Goal: Book appointment/travel/reservation

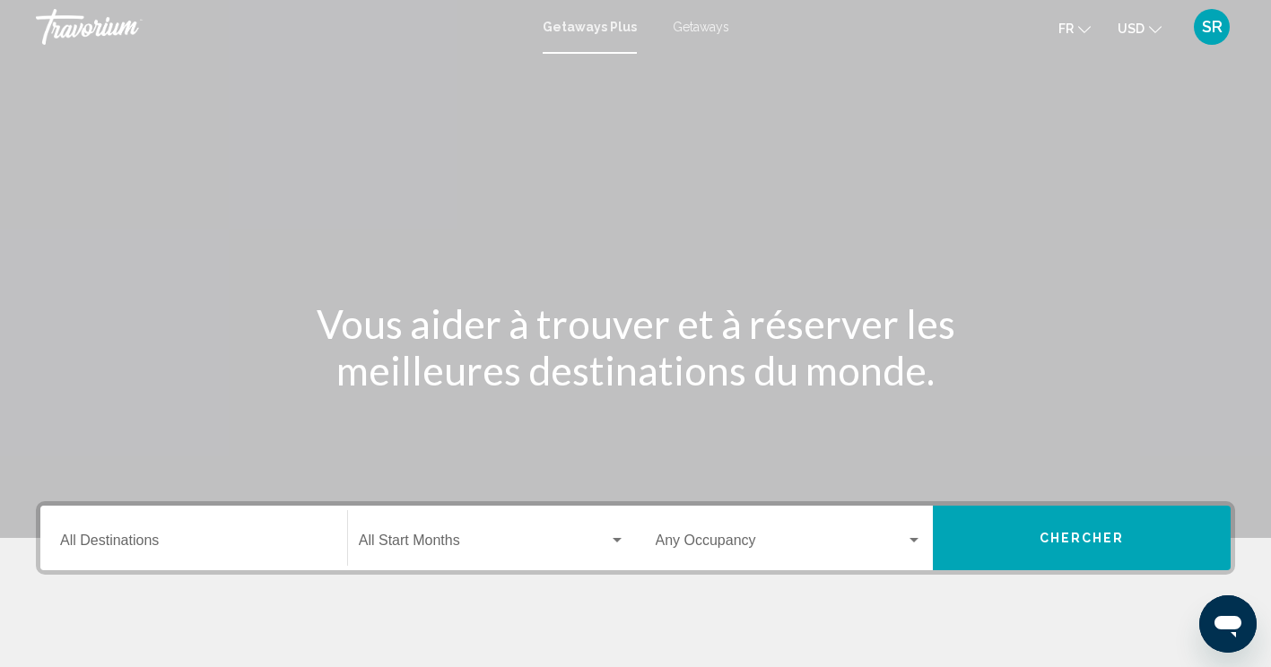
click at [706, 25] on span "Getaways" at bounding box center [700, 27] width 56 height 14
click at [610, 24] on span "Getaways Plus" at bounding box center [585, 27] width 84 height 14
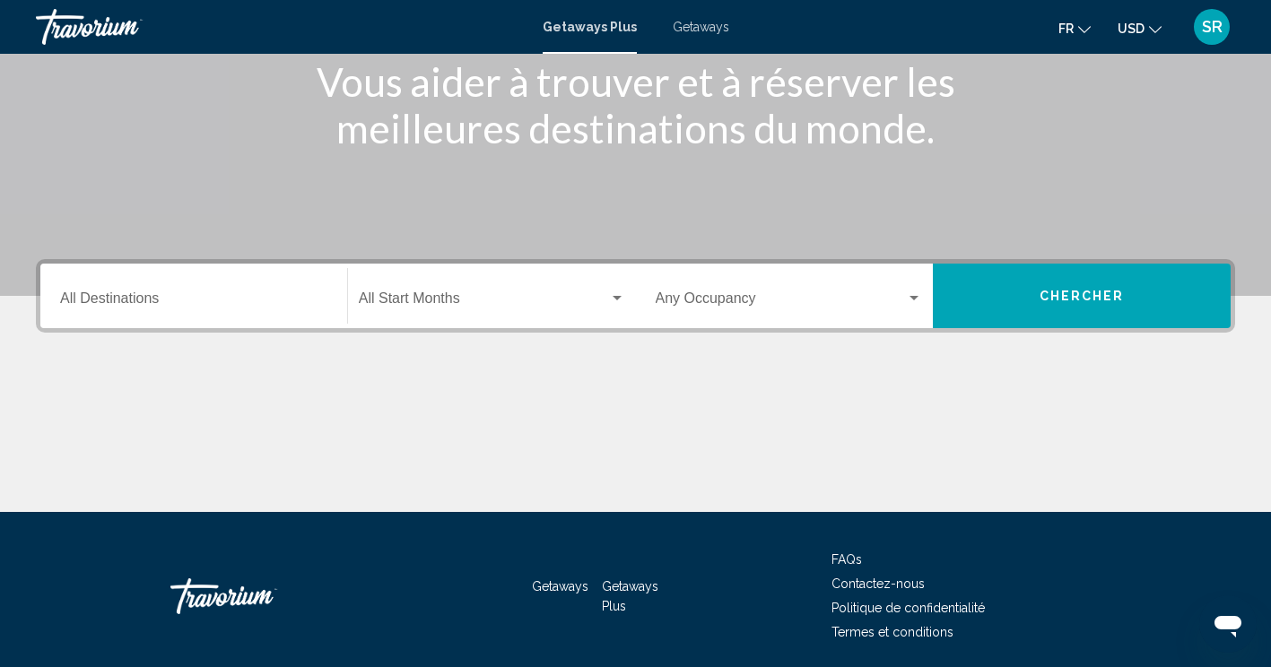
click at [241, 299] on input "Destination All Destinations" at bounding box center [193, 302] width 267 height 16
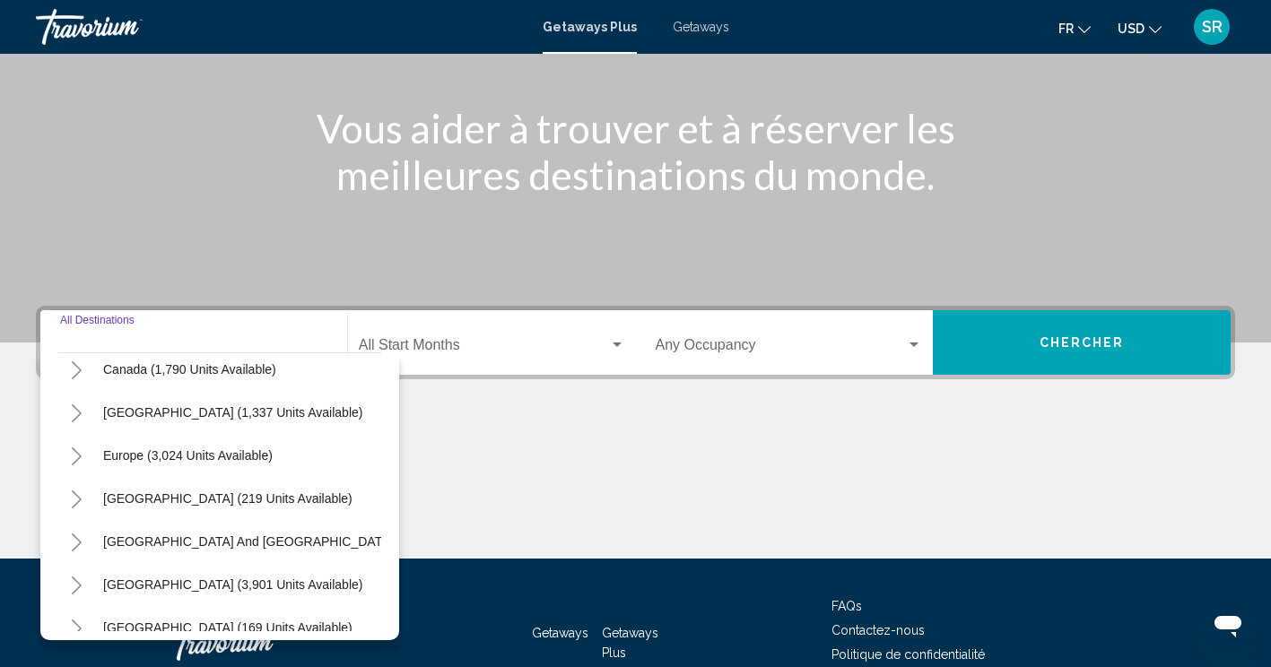
scroll to position [195, 0]
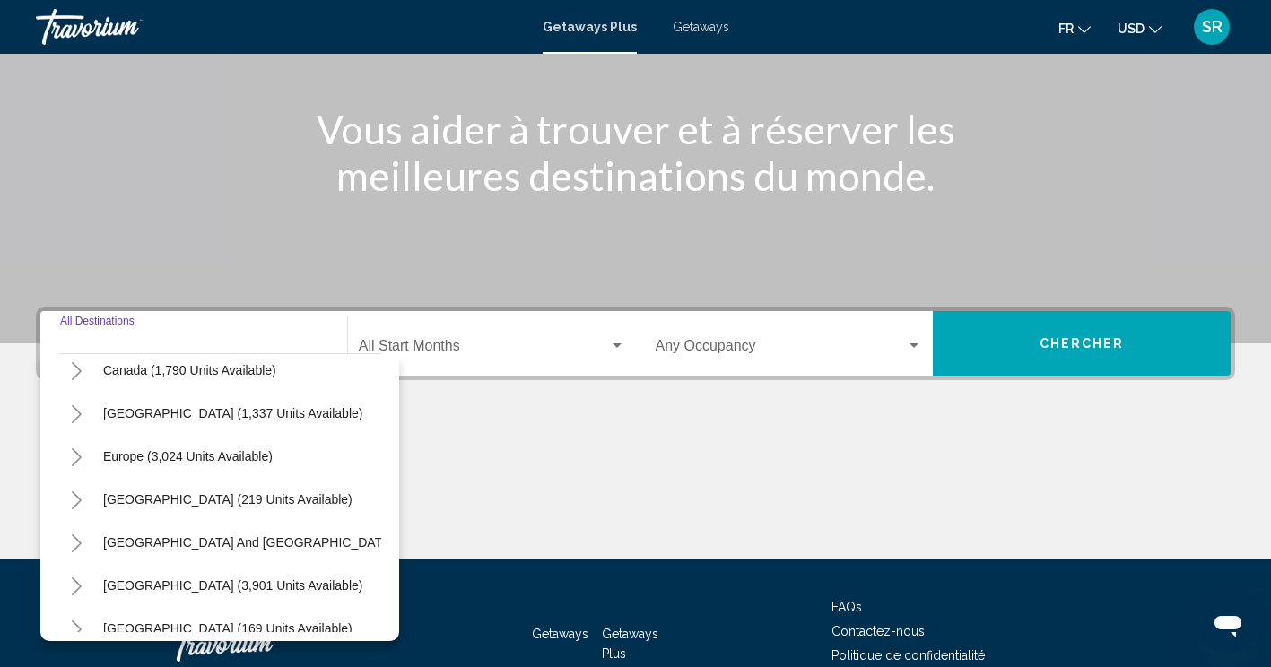
click at [705, 32] on span "Getaways" at bounding box center [700, 27] width 56 height 14
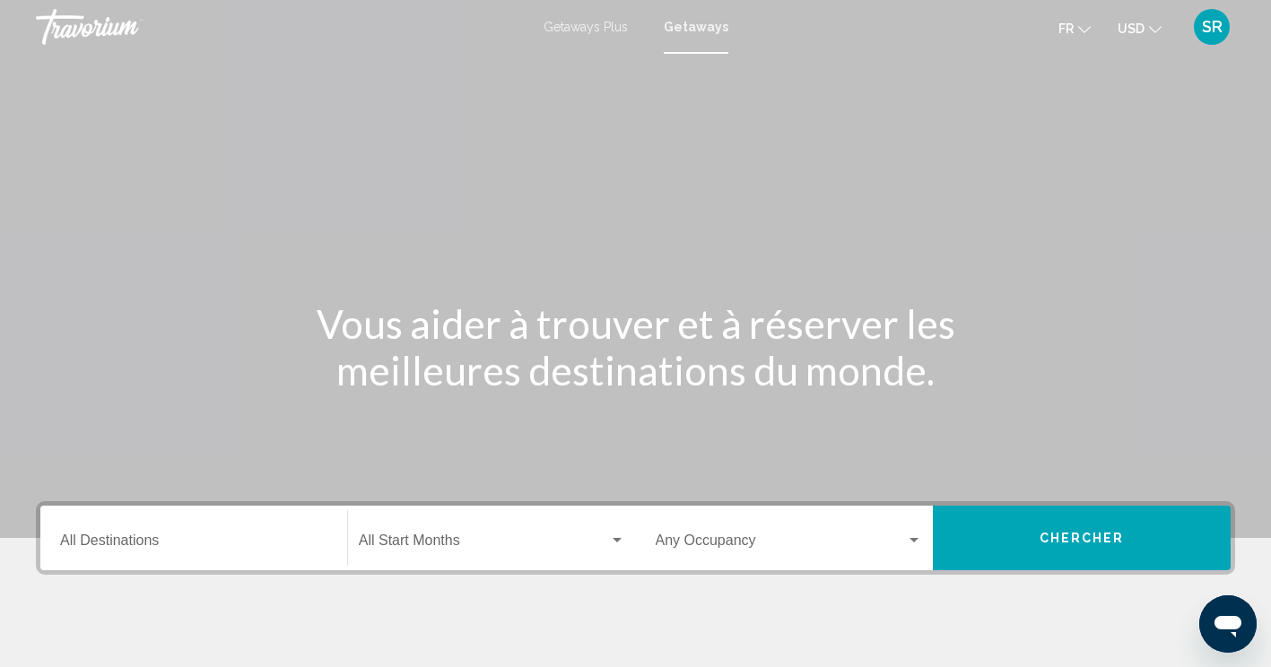
click at [216, 540] on input "Destination All Destinations" at bounding box center [193, 544] width 267 height 16
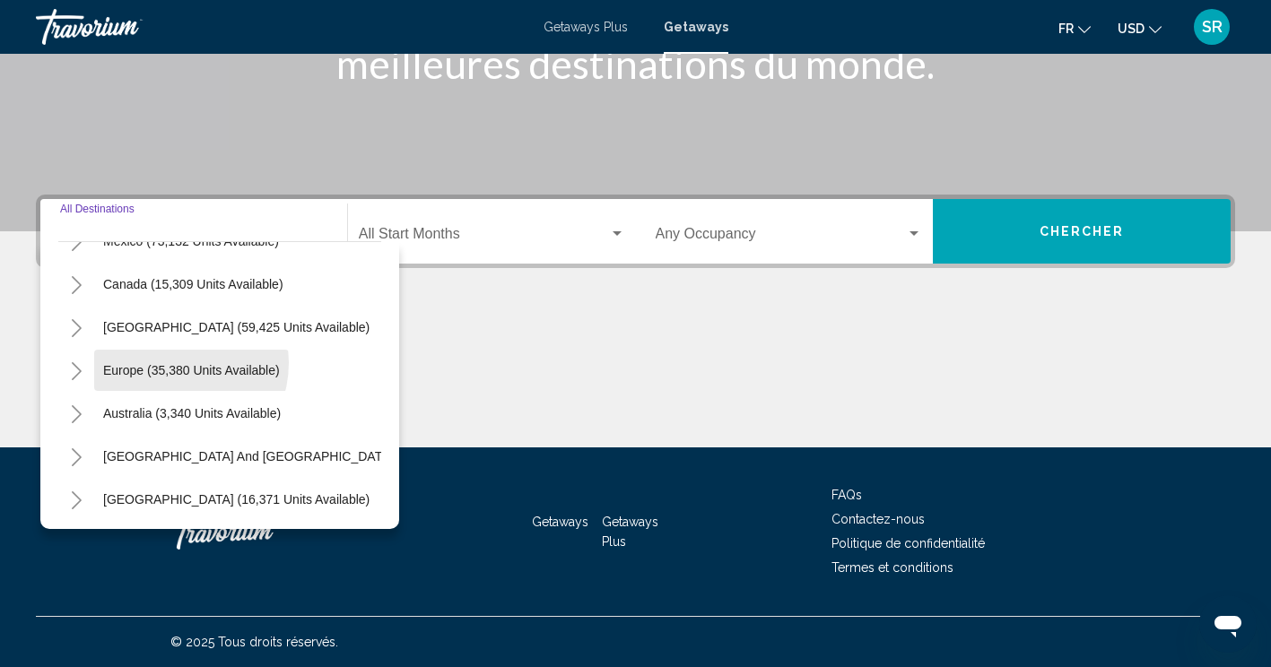
scroll to position [117, 0]
click at [72, 371] on icon "Toggle Europe (35,380 units available)" at bounding box center [76, 371] width 13 height 18
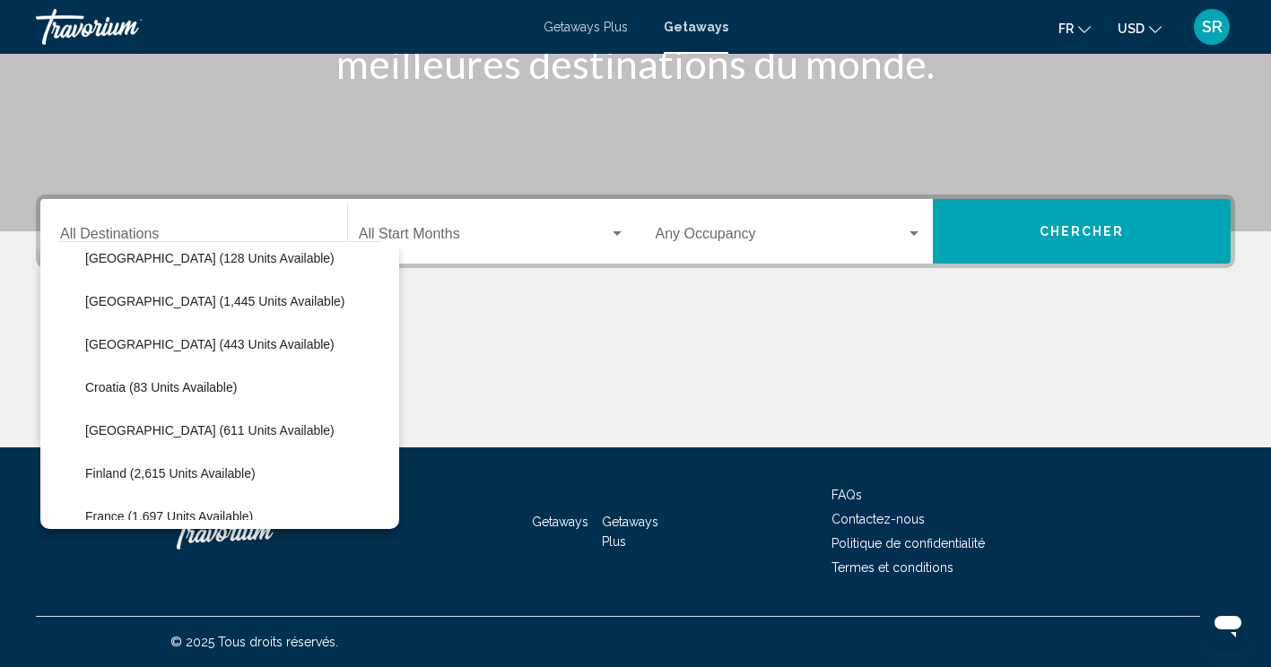
scroll to position [280, 0]
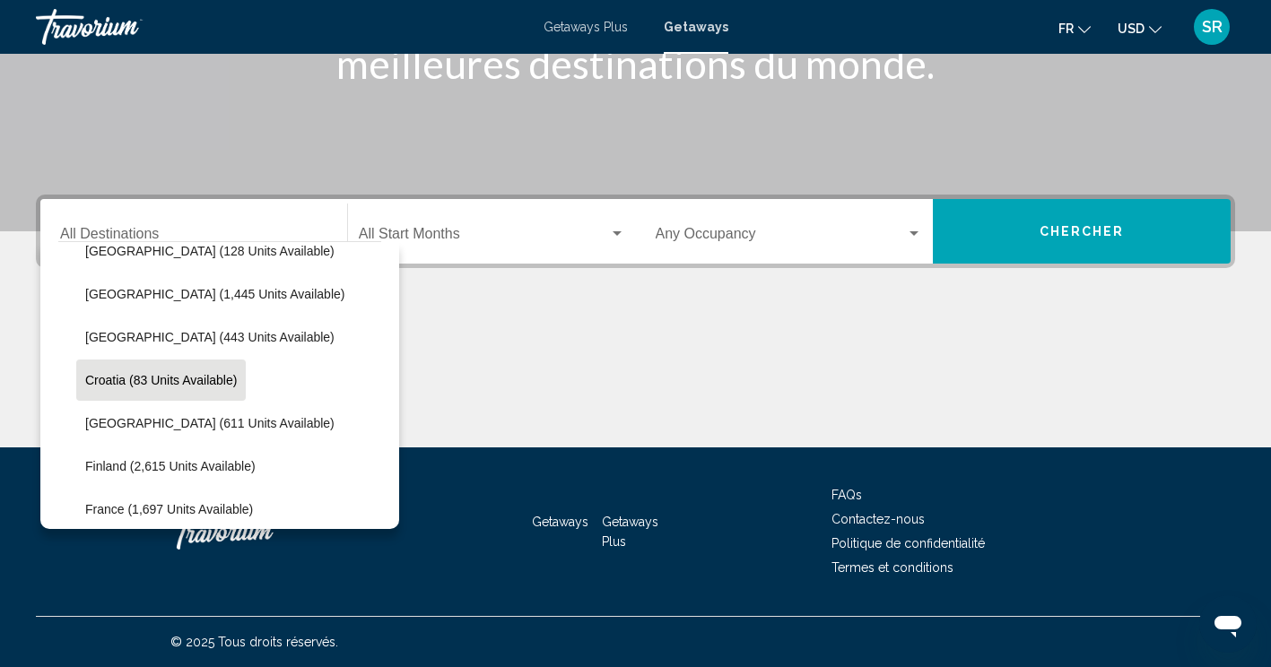
click at [197, 385] on span "Croatia (83 units available)" at bounding box center [161, 380] width 152 height 14
type input "**********"
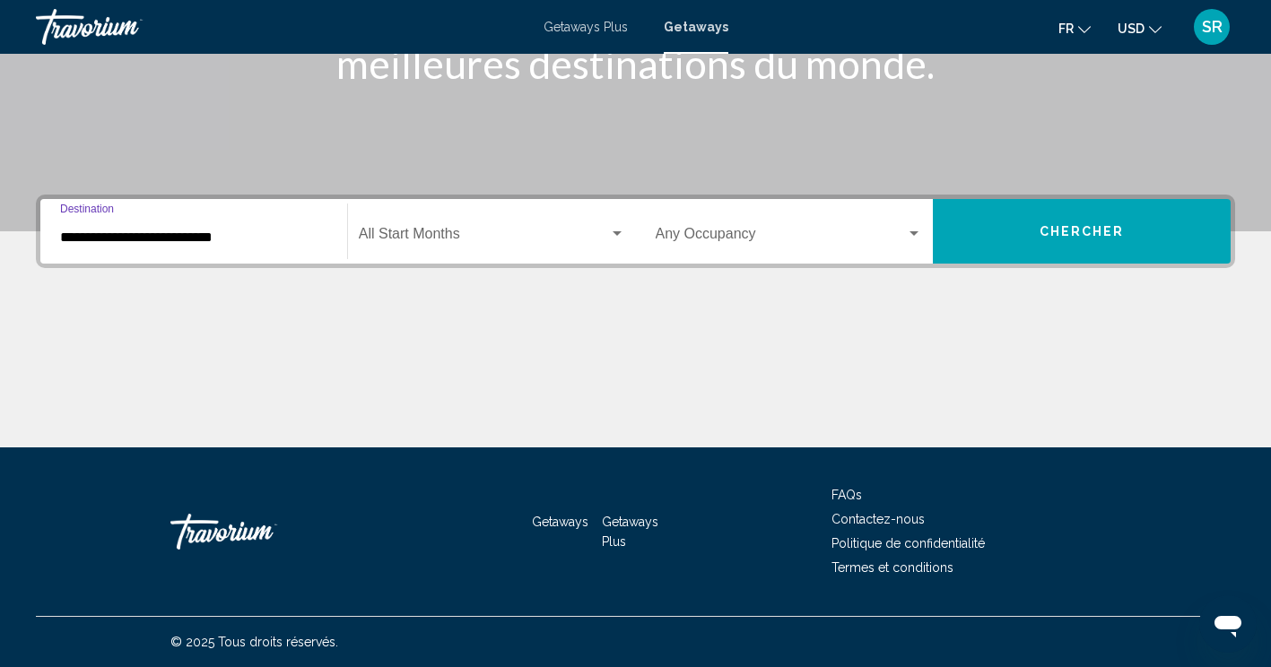
click at [1035, 245] on button "Chercher" at bounding box center [1082, 231] width 298 height 65
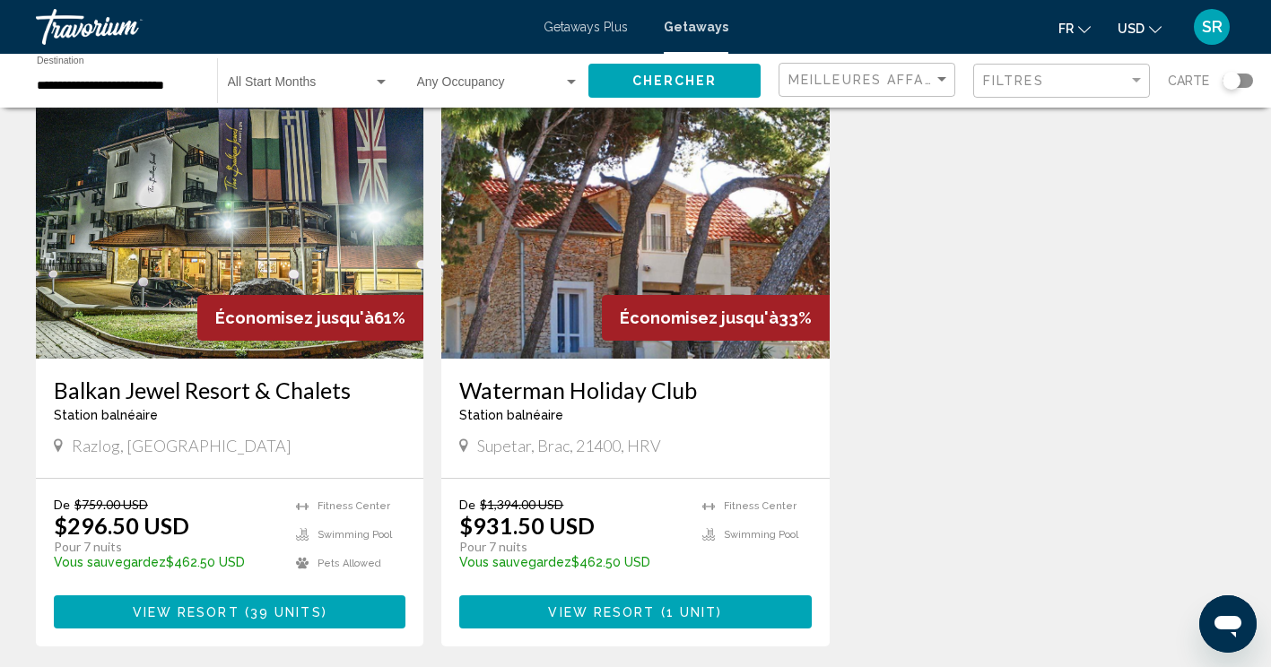
scroll to position [123, 0]
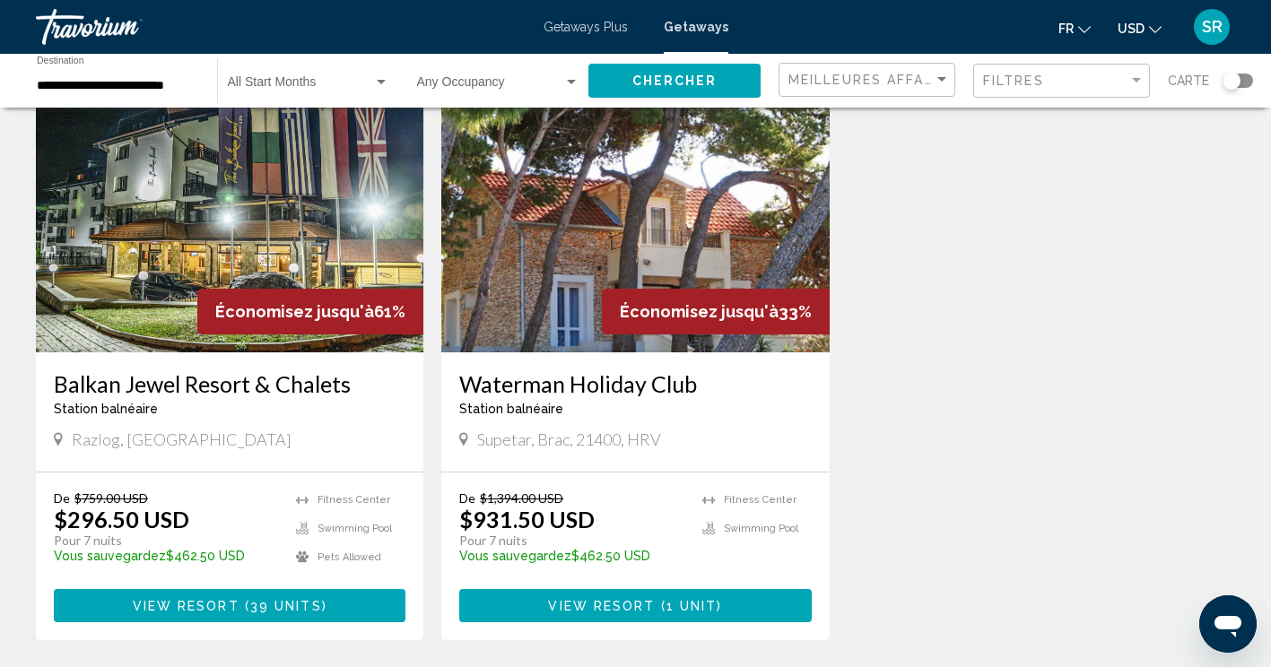
click at [254, 378] on h3 "Balkan Jewel Resort & Chalets" at bounding box center [229, 383] width 351 height 27
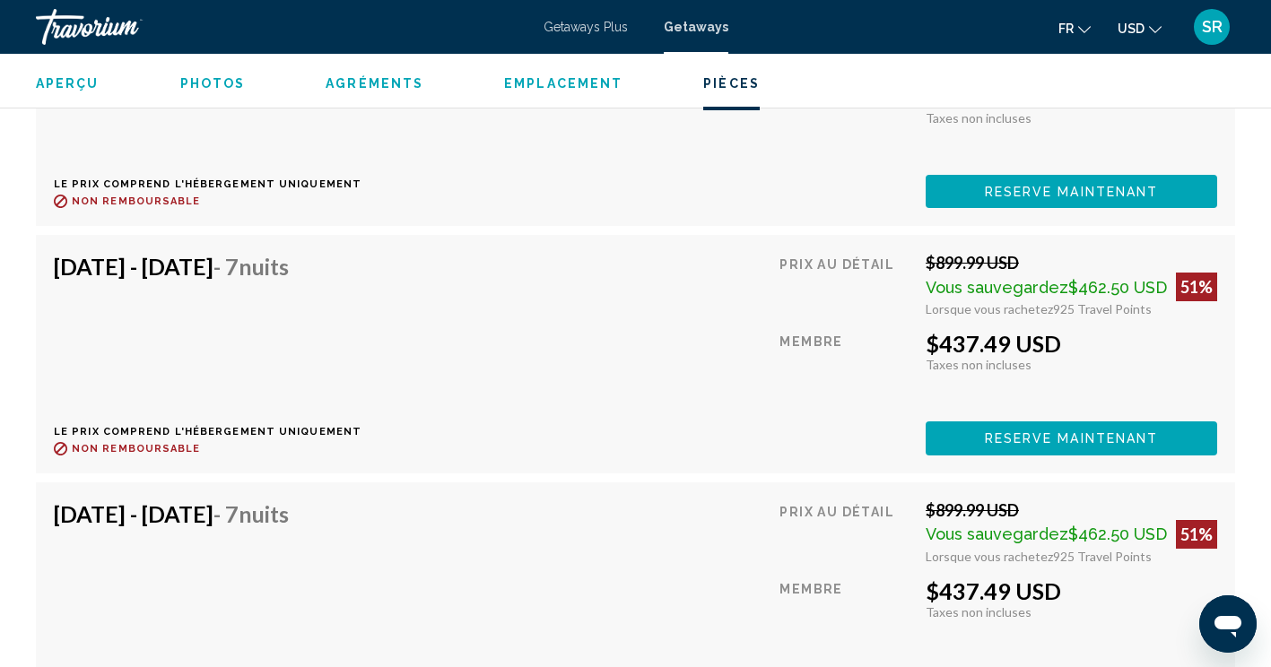
scroll to position [5980, 0]
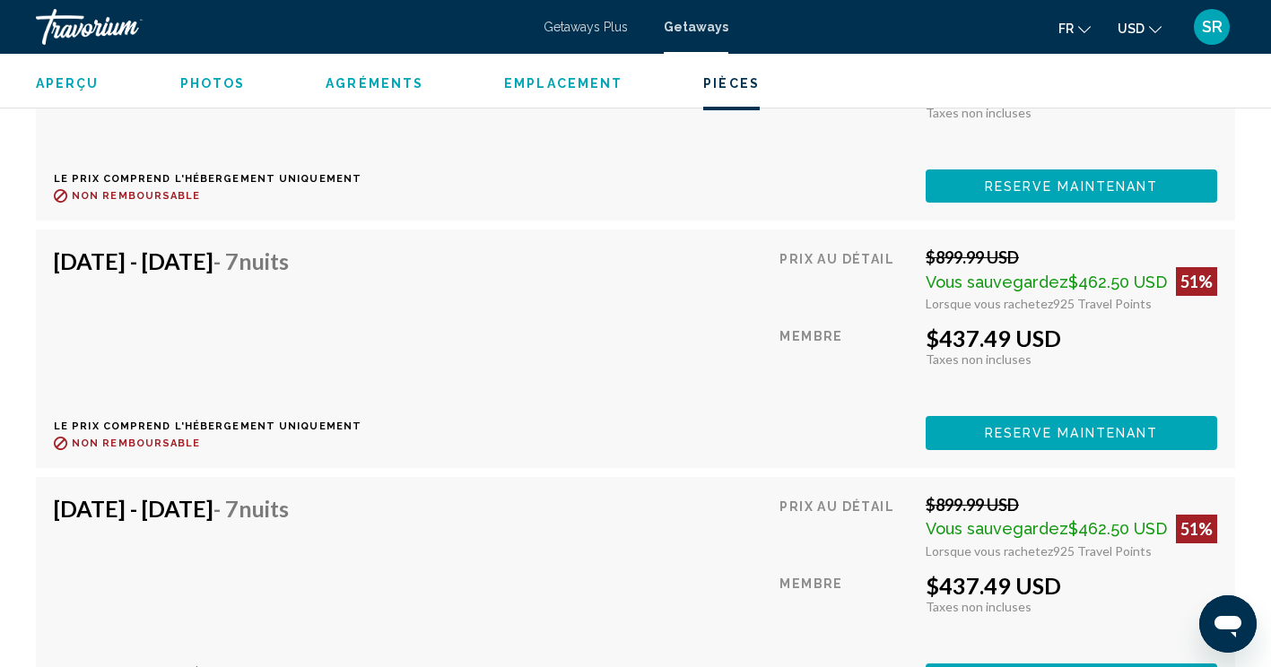
drag, startPoint x: 254, startPoint y: 378, endPoint x: 231, endPoint y: 546, distance: 169.2
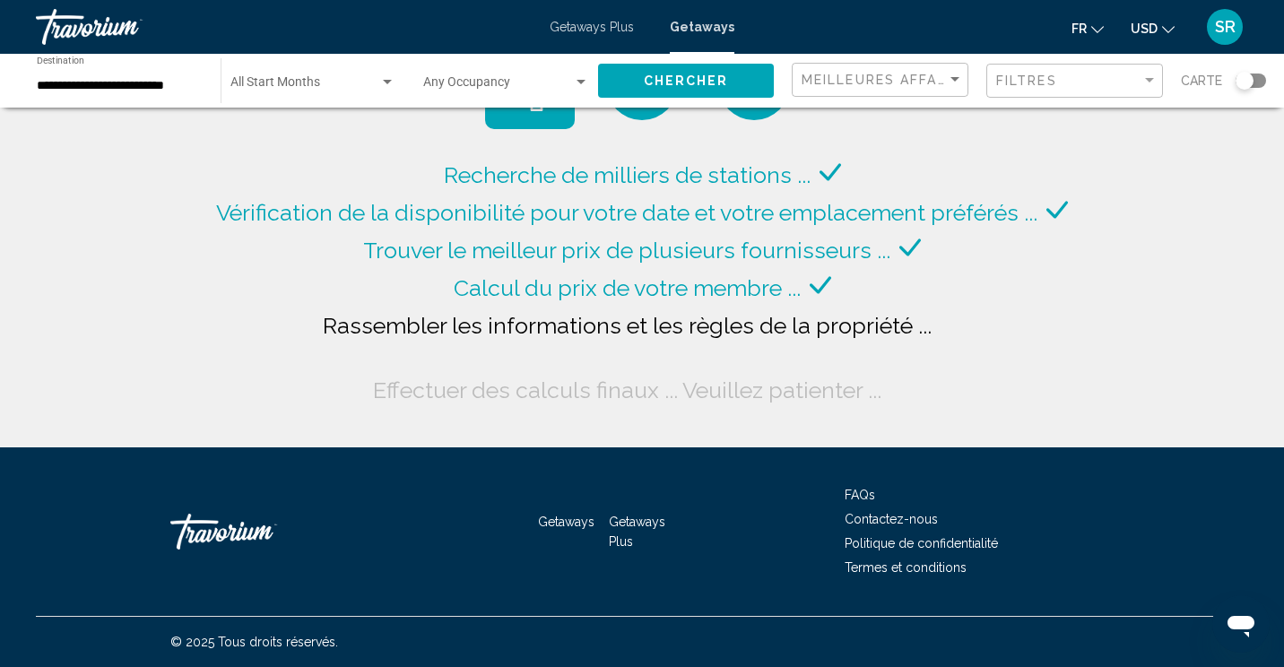
click at [182, 82] on input "**********" at bounding box center [120, 86] width 166 height 14
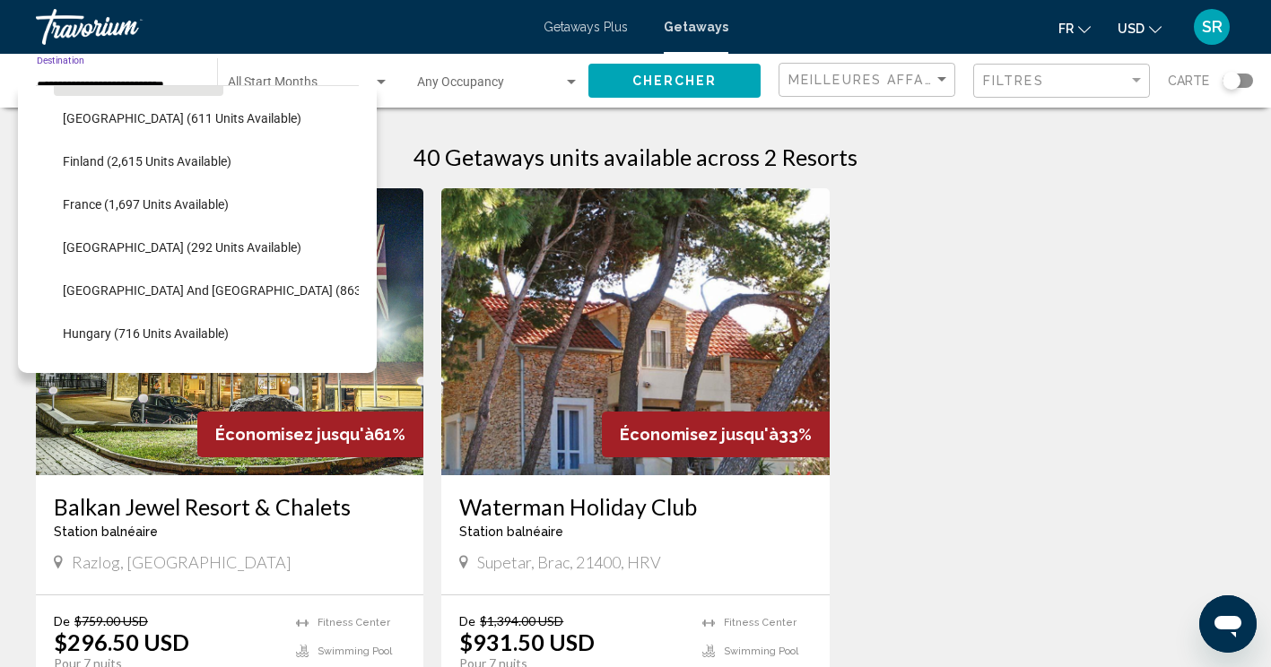
scroll to position [429, 0]
click at [204, 200] on span "France (1,697 units available)" at bounding box center [146, 203] width 166 height 14
type input "**********"
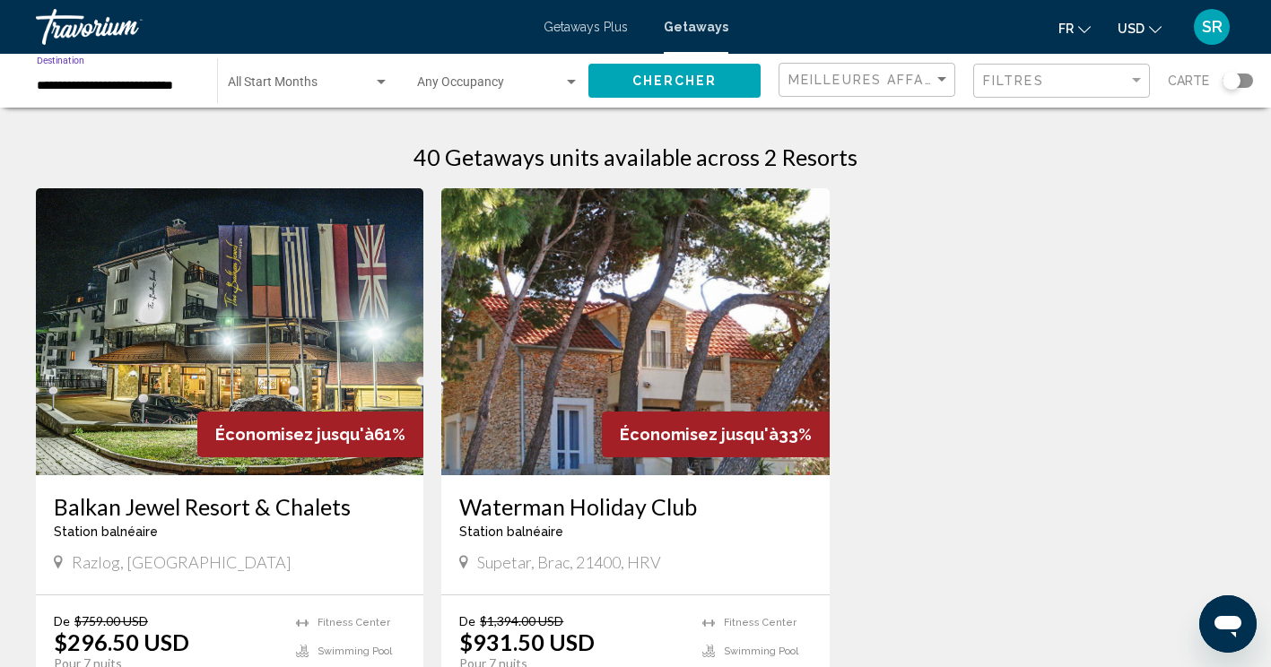
click at [700, 82] on span "Chercher" at bounding box center [674, 81] width 85 height 14
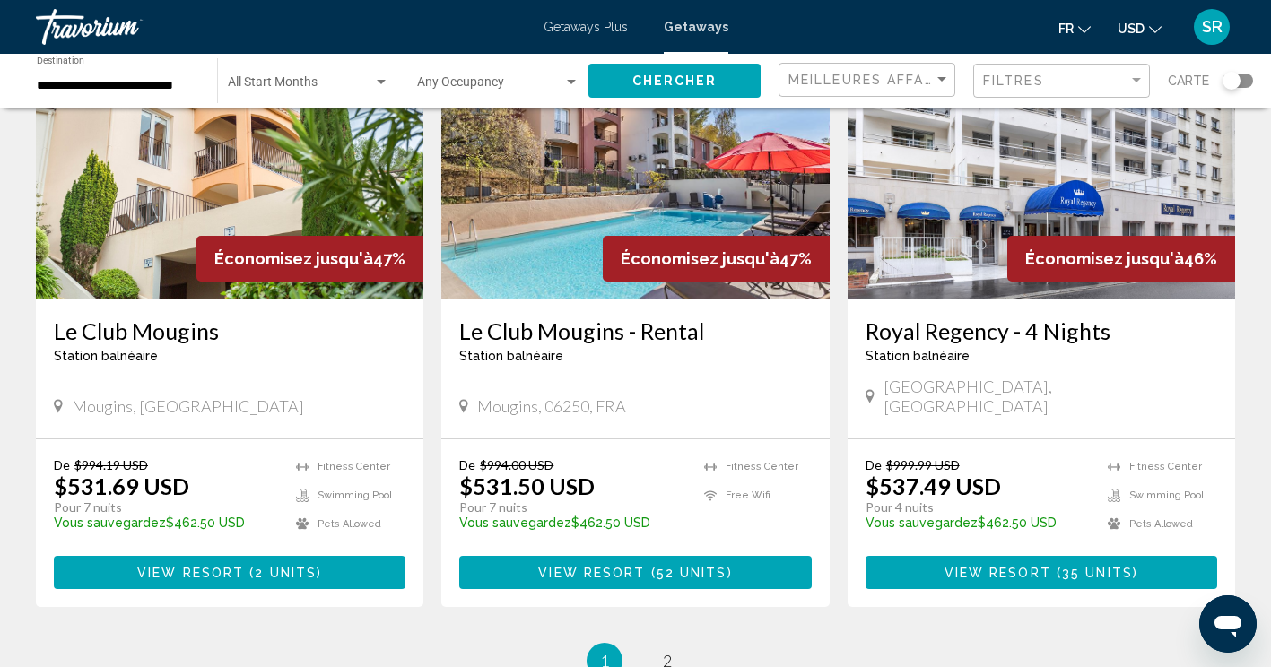
scroll to position [2069, 0]
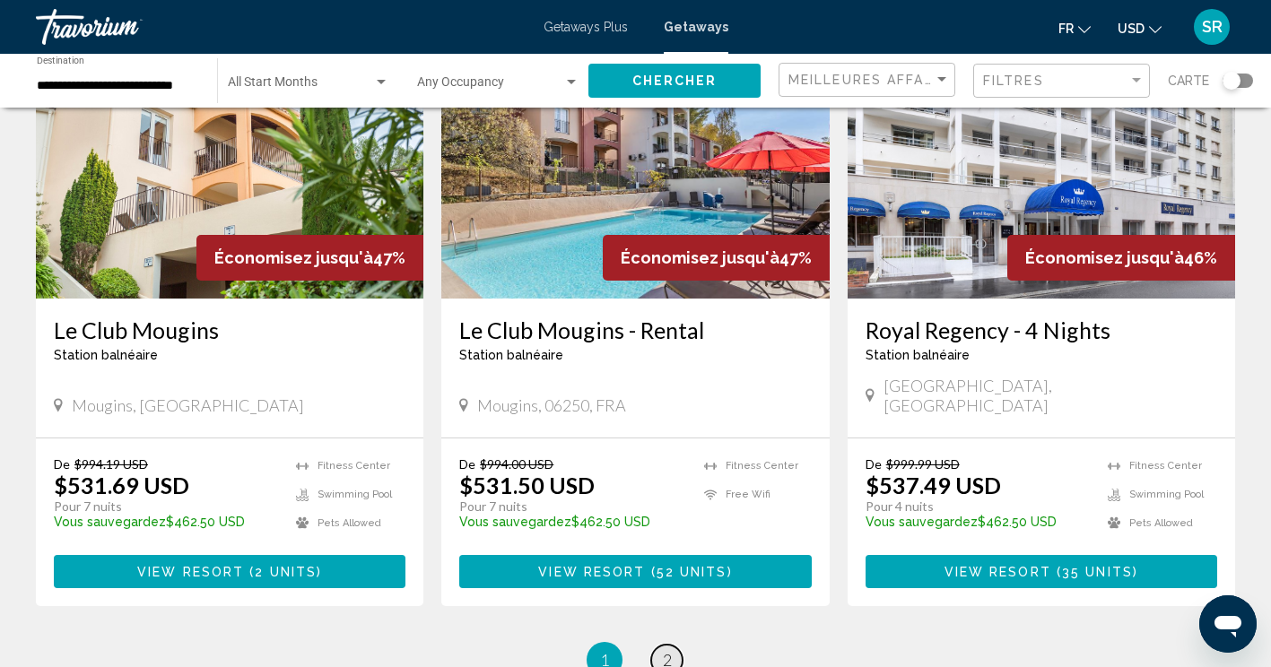
click at [665, 650] on span "2" at bounding box center [667, 660] width 9 height 20
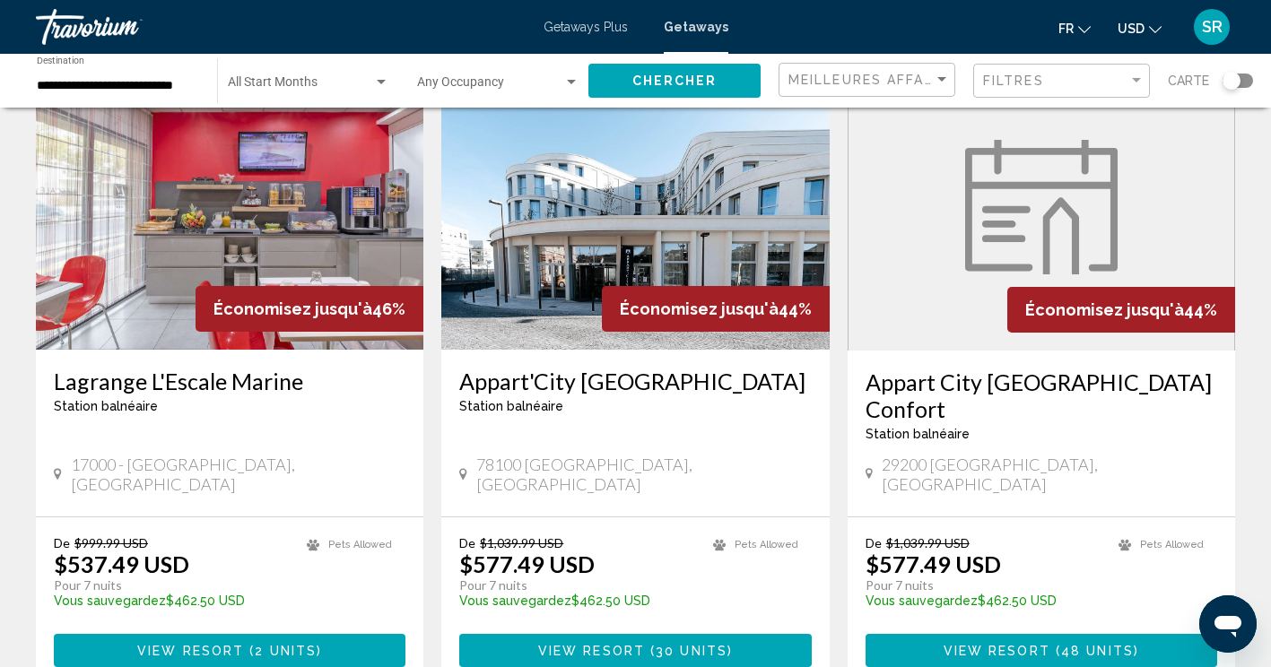
scroll to position [123, 0]
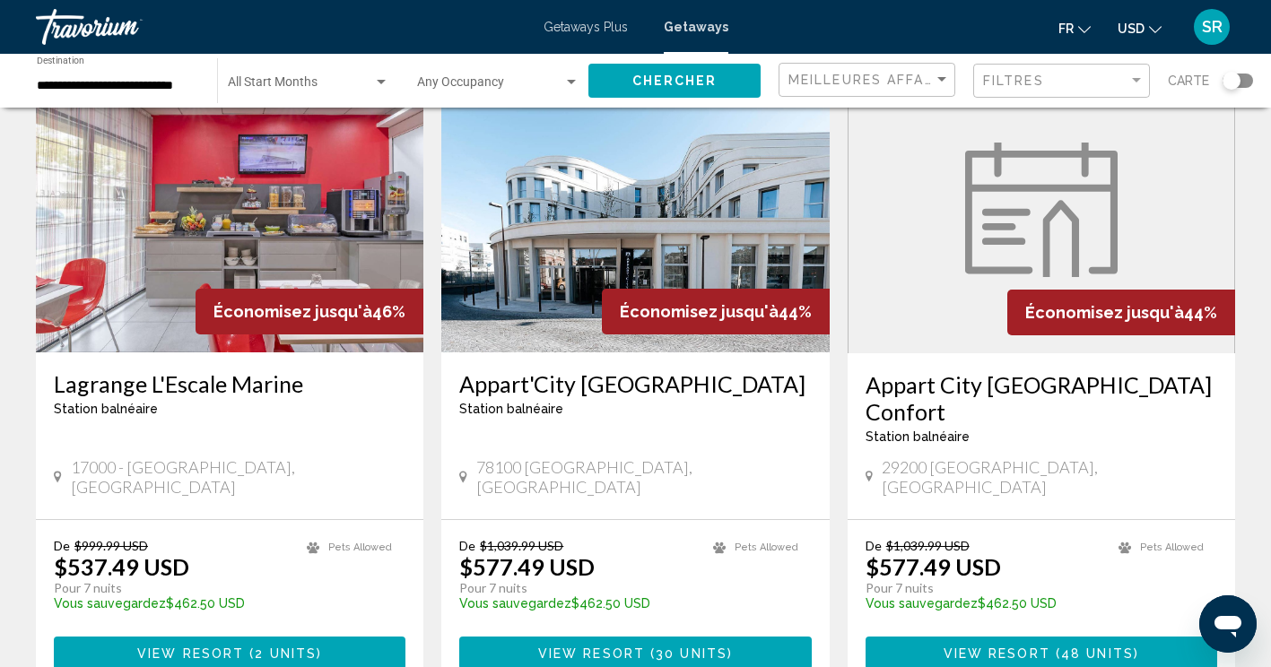
click at [184, 385] on h3 "Lagrange L'Escale Marine" at bounding box center [229, 383] width 351 height 27
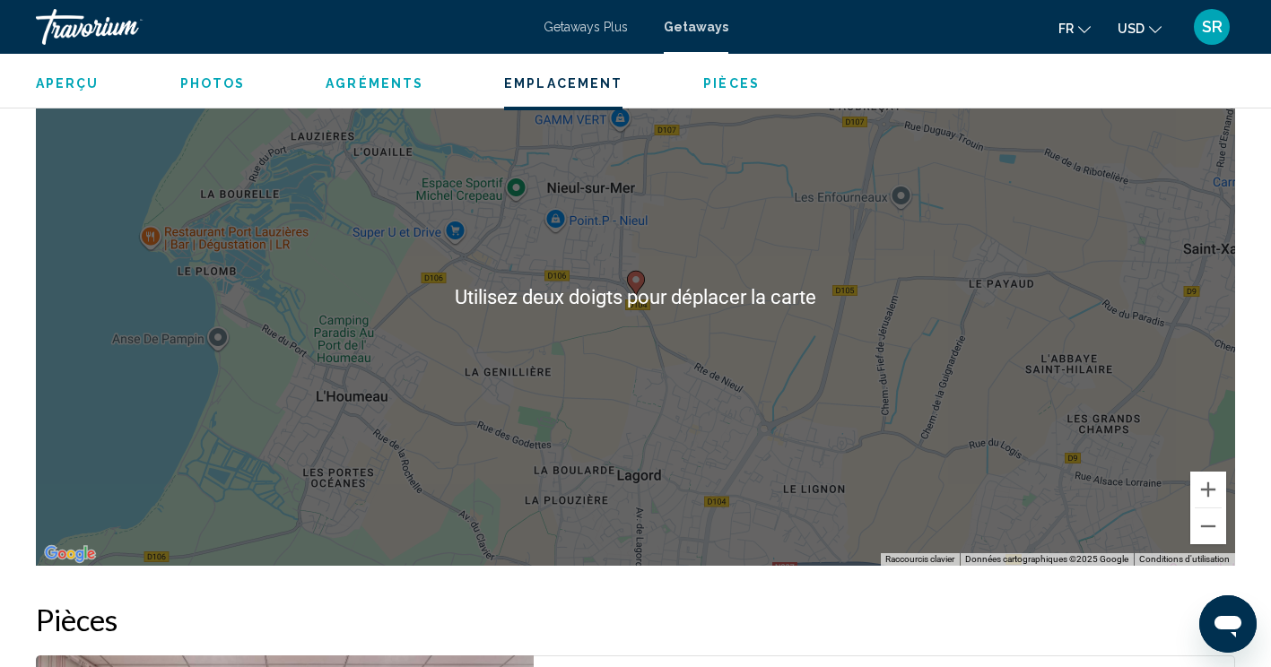
scroll to position [2460, 0]
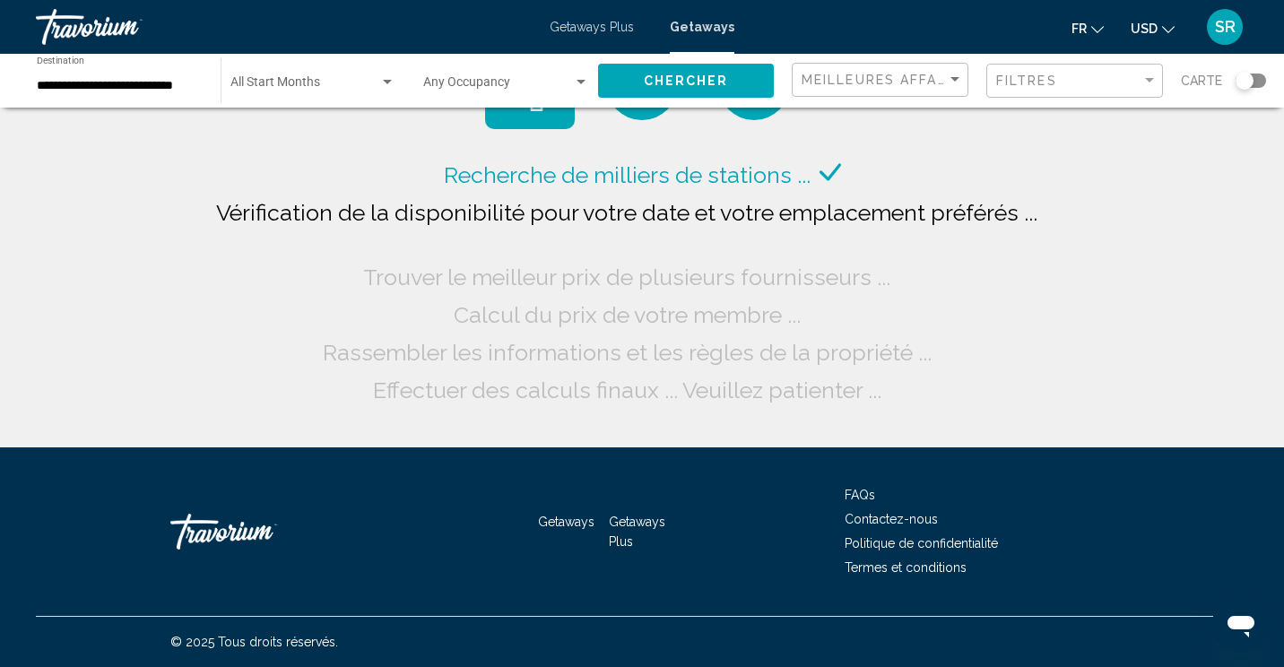
click at [161, 88] on input "**********" at bounding box center [120, 86] width 166 height 14
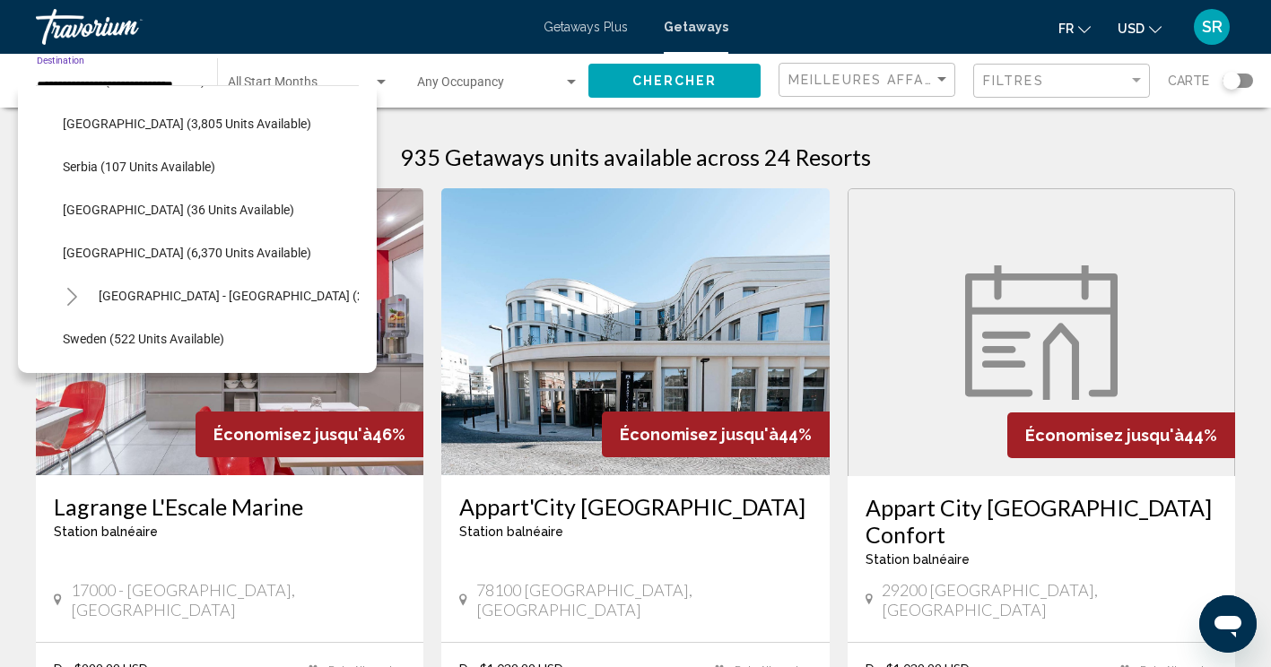
scroll to position [855, 0]
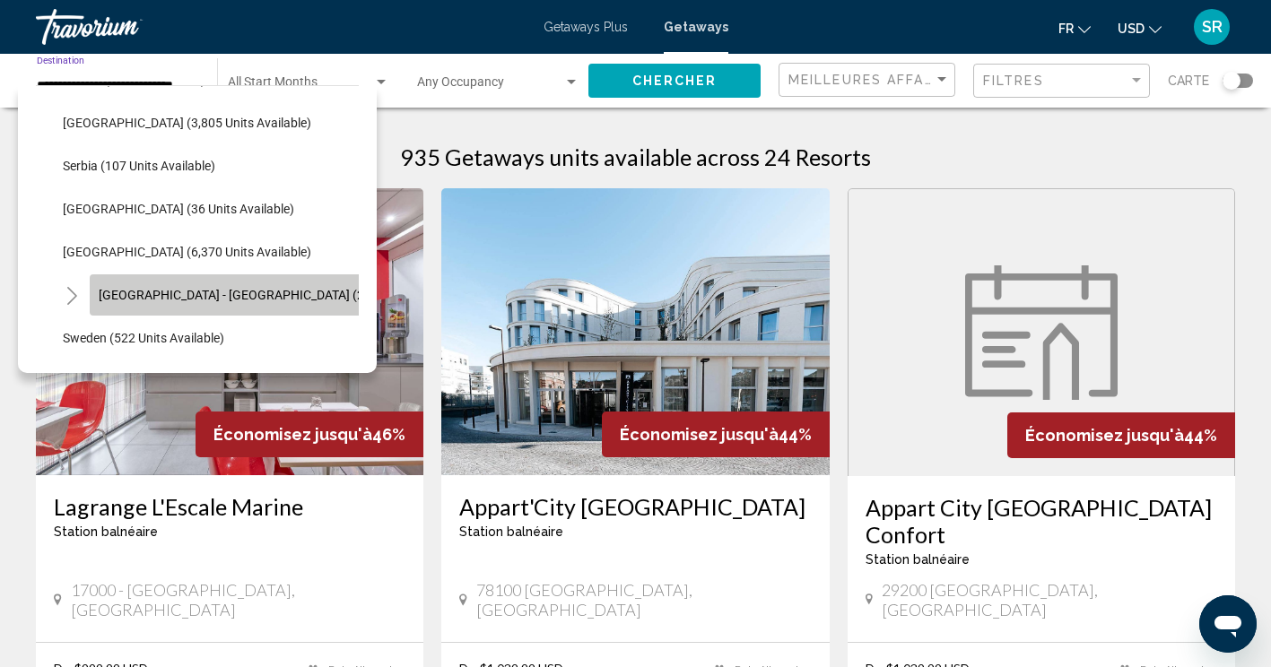
click at [96, 295] on button "[GEOGRAPHIC_DATA] - [GEOGRAPHIC_DATA] (2,460 units available)" at bounding box center [288, 294] width 396 height 41
type input "**********"
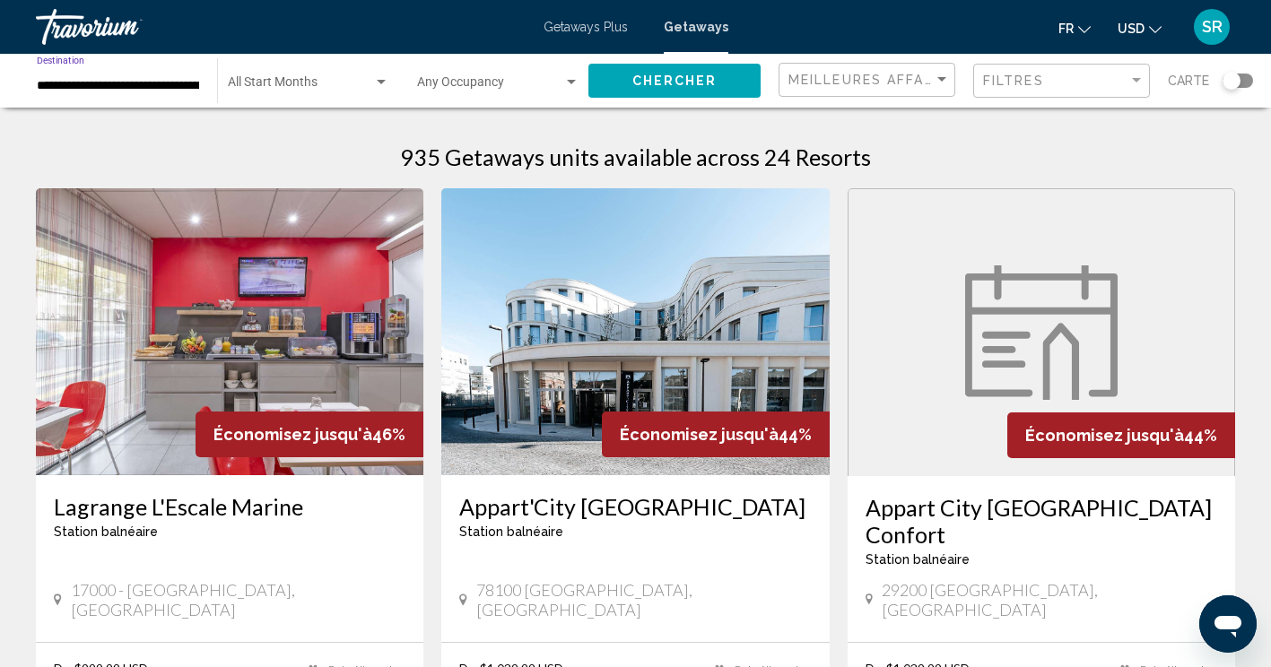
click at [652, 85] on span "Chercher" at bounding box center [674, 81] width 85 height 14
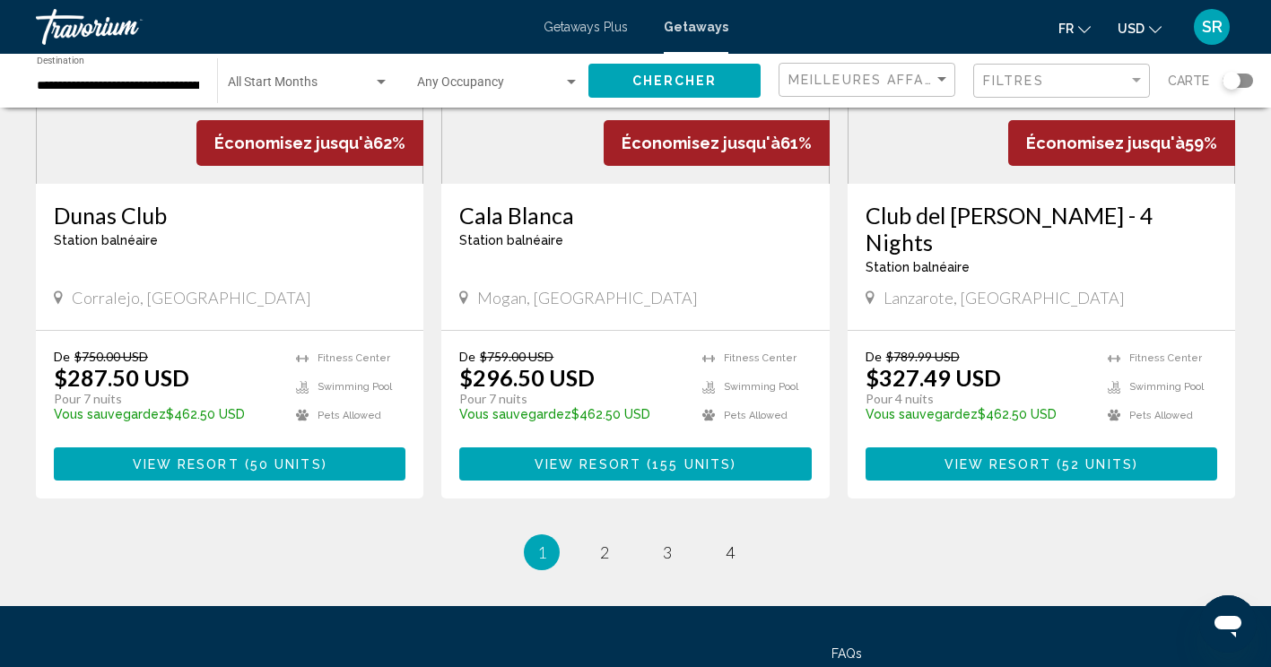
scroll to position [2215, 0]
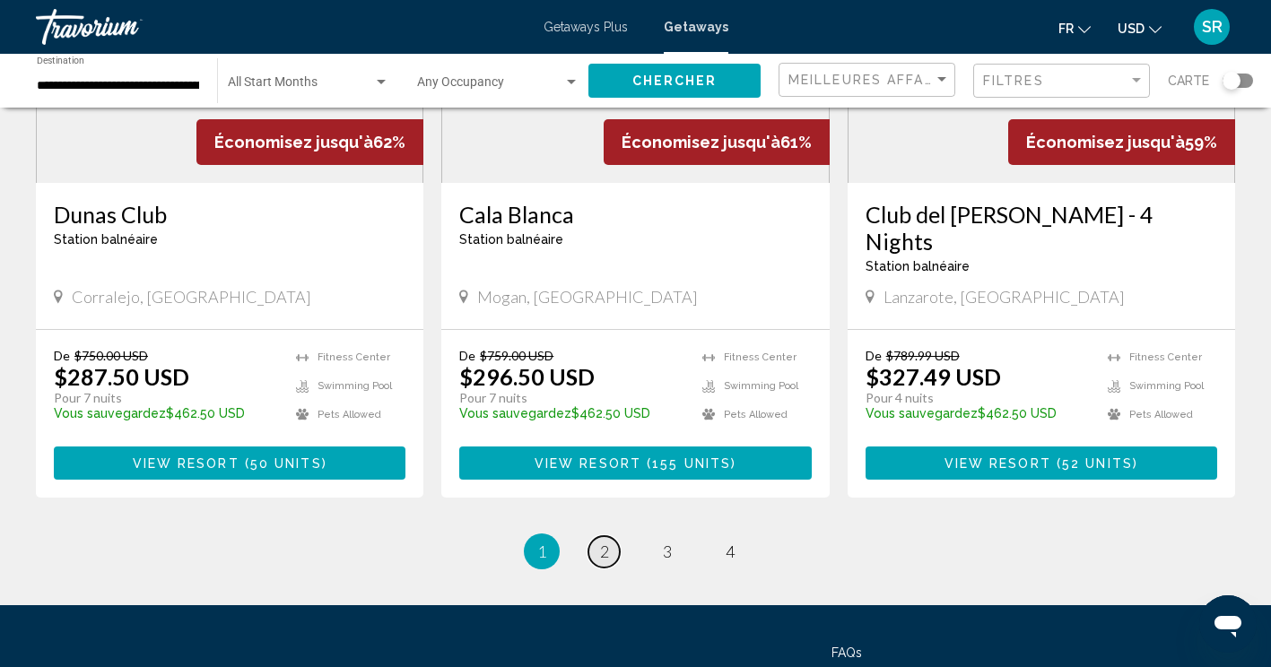
click at [602, 542] on span "2" at bounding box center [604, 552] width 9 height 20
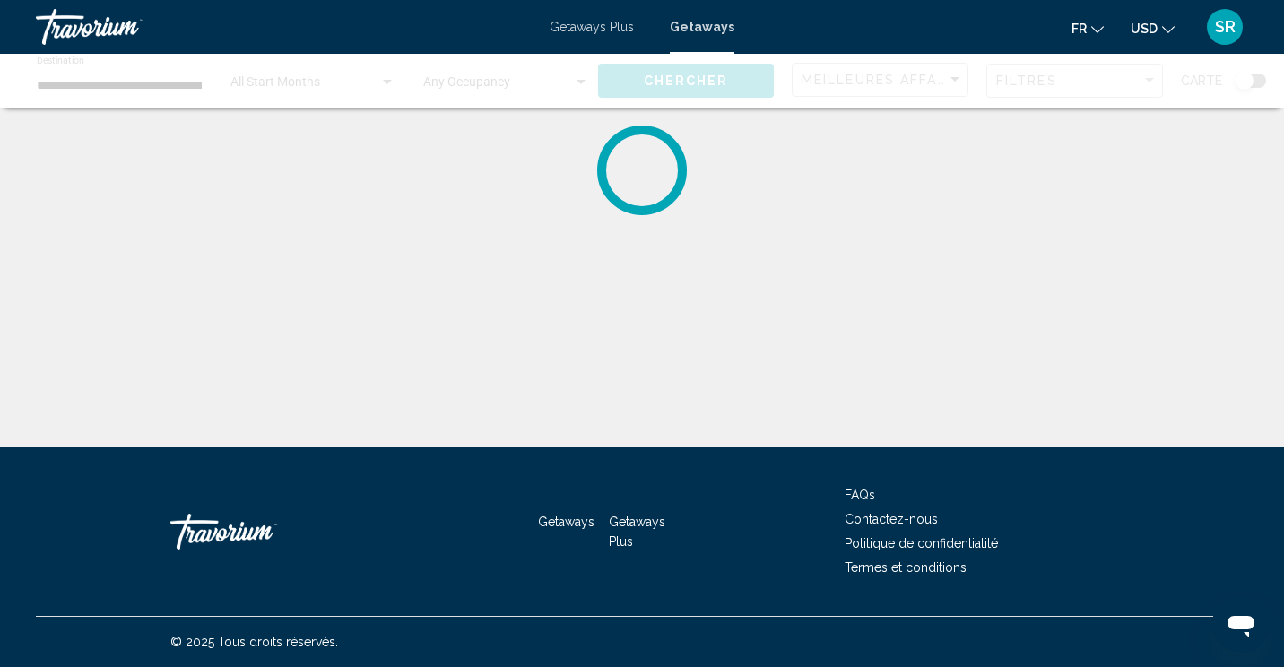
click at [582, 88] on div "Main content" at bounding box center [642, 81] width 1284 height 54
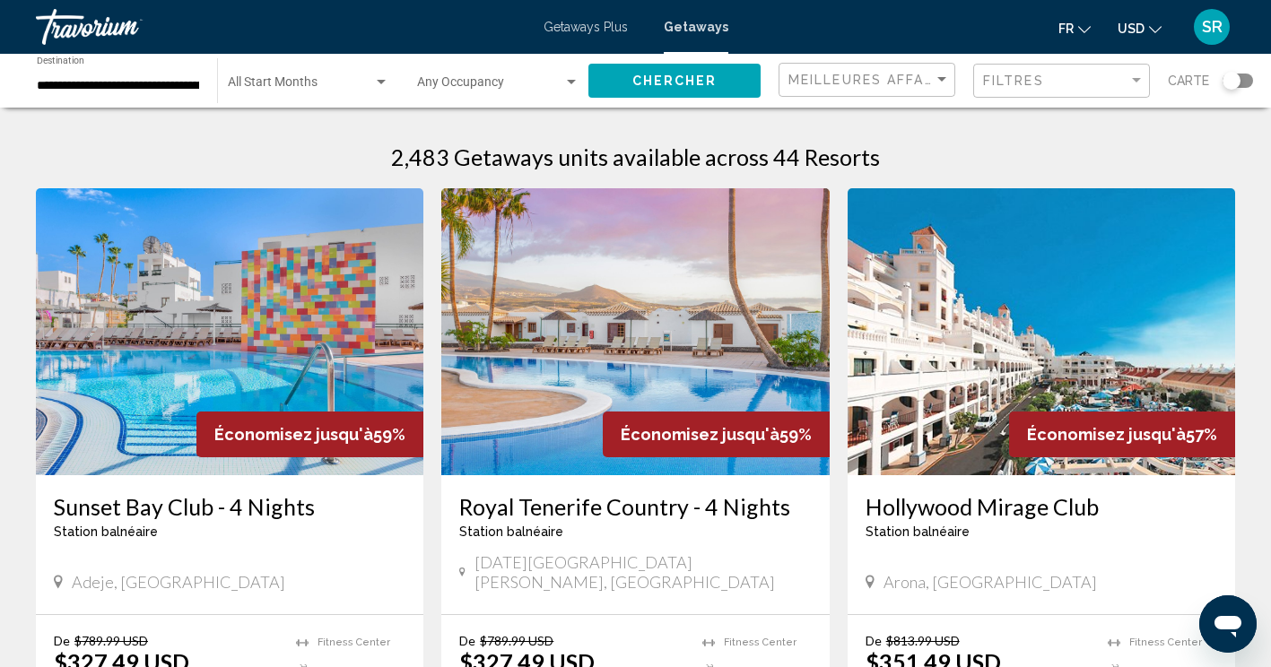
click at [571, 82] on div "Search widget" at bounding box center [571, 82] width 9 height 4
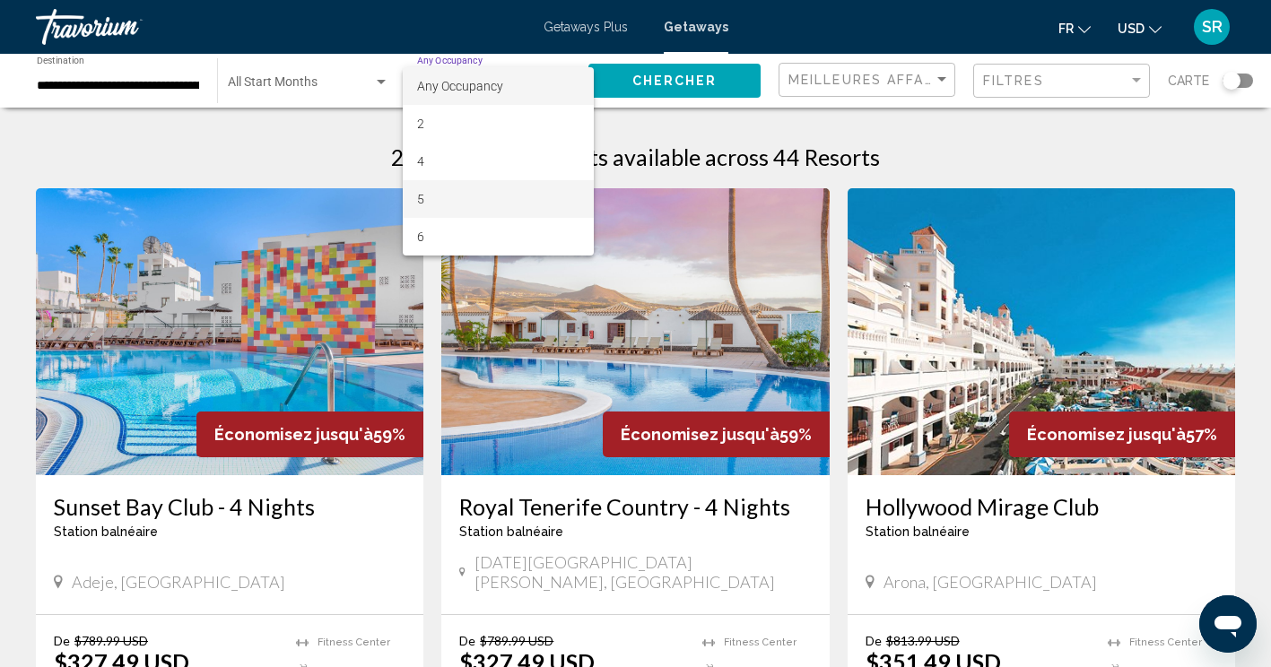
click at [426, 202] on span "5" at bounding box center [498, 199] width 162 height 38
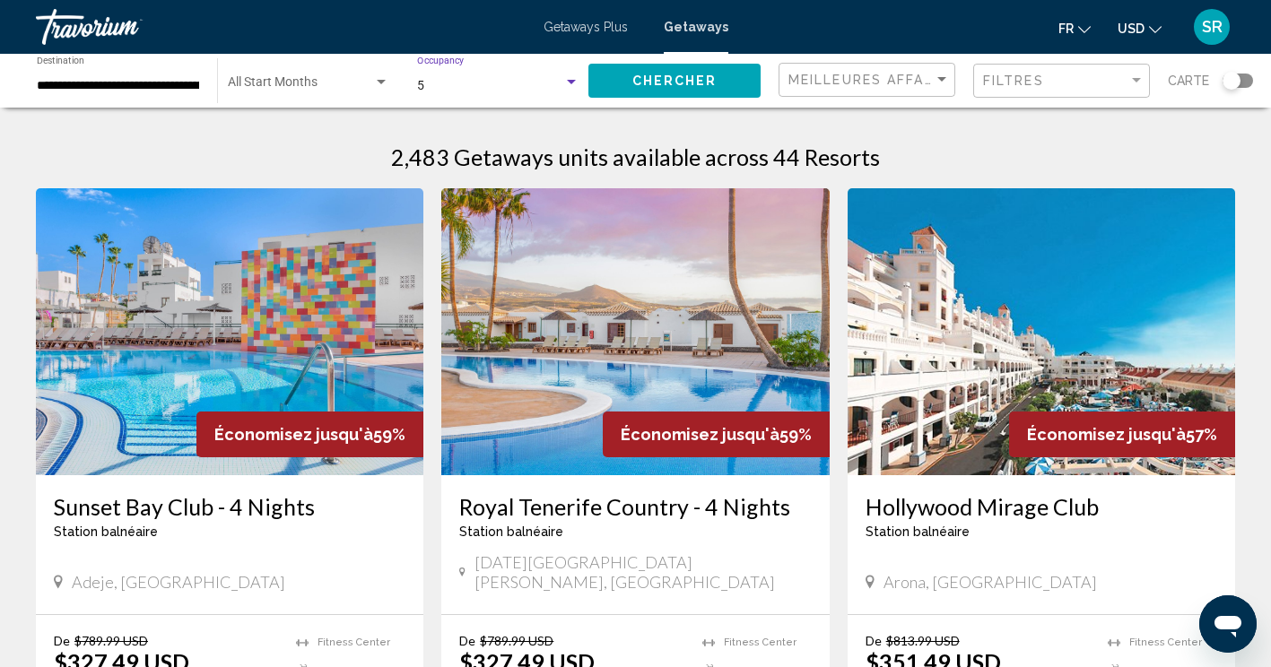
click at [656, 82] on span "Chercher" at bounding box center [674, 81] width 85 height 14
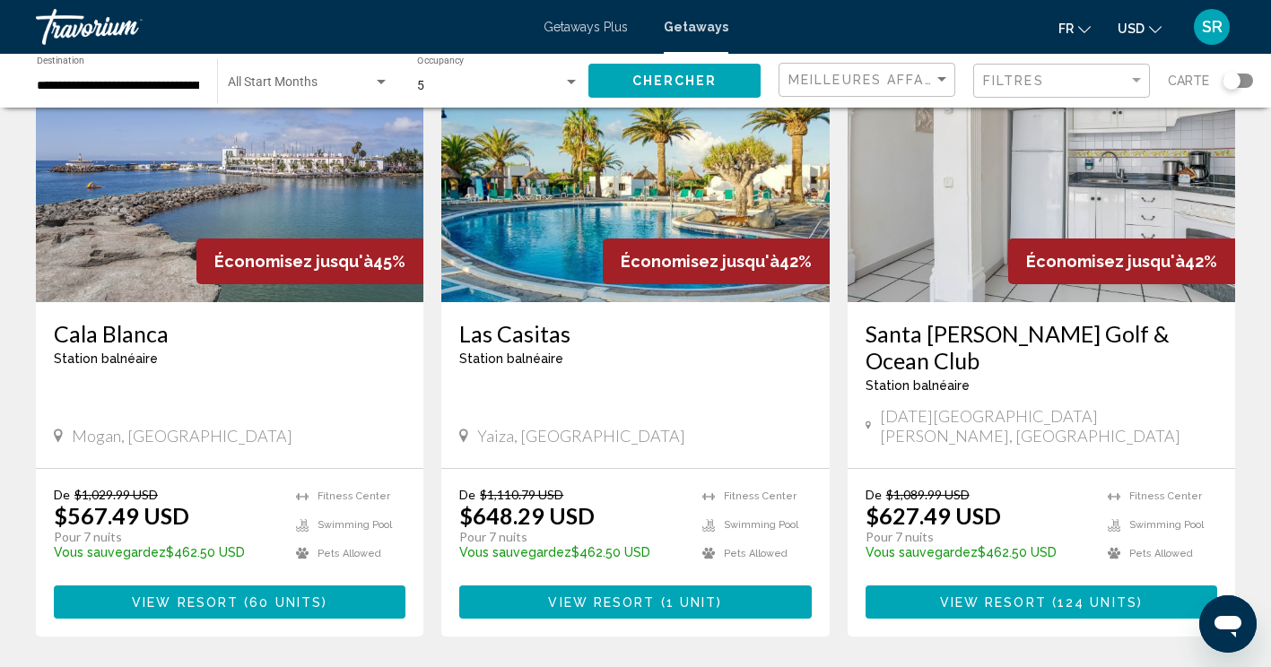
scroll to position [2074, 0]
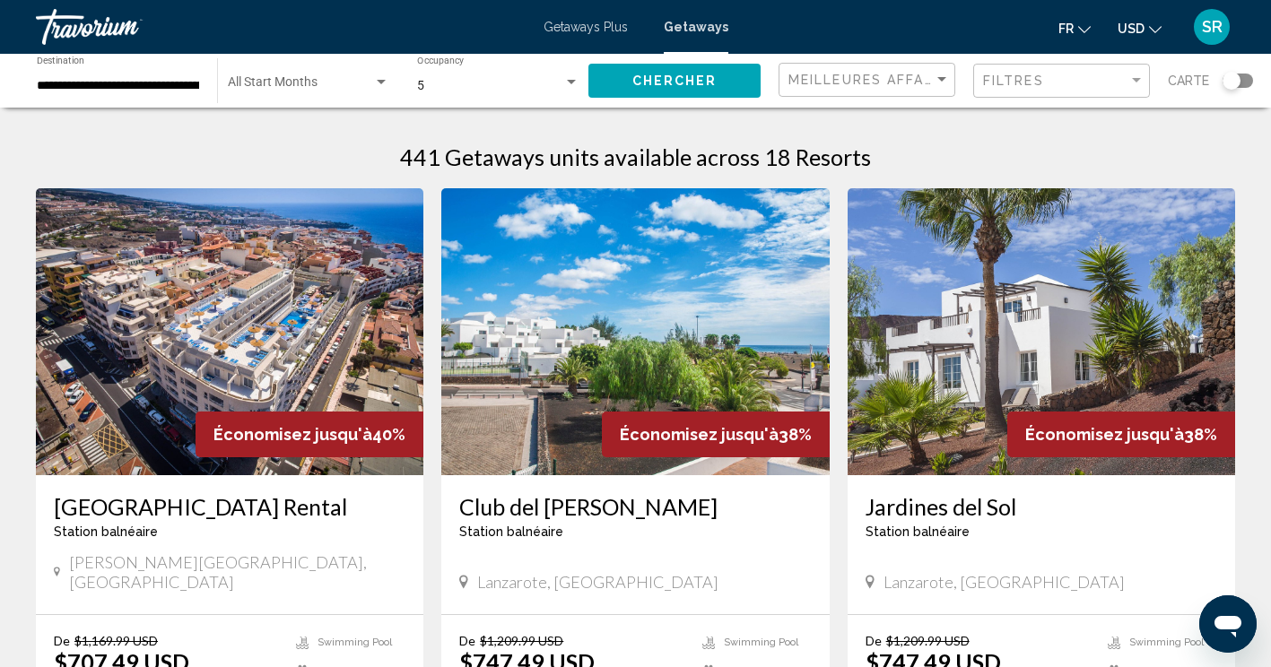
click at [367, 86] on span "Search widget" at bounding box center [300, 86] width 145 height 14
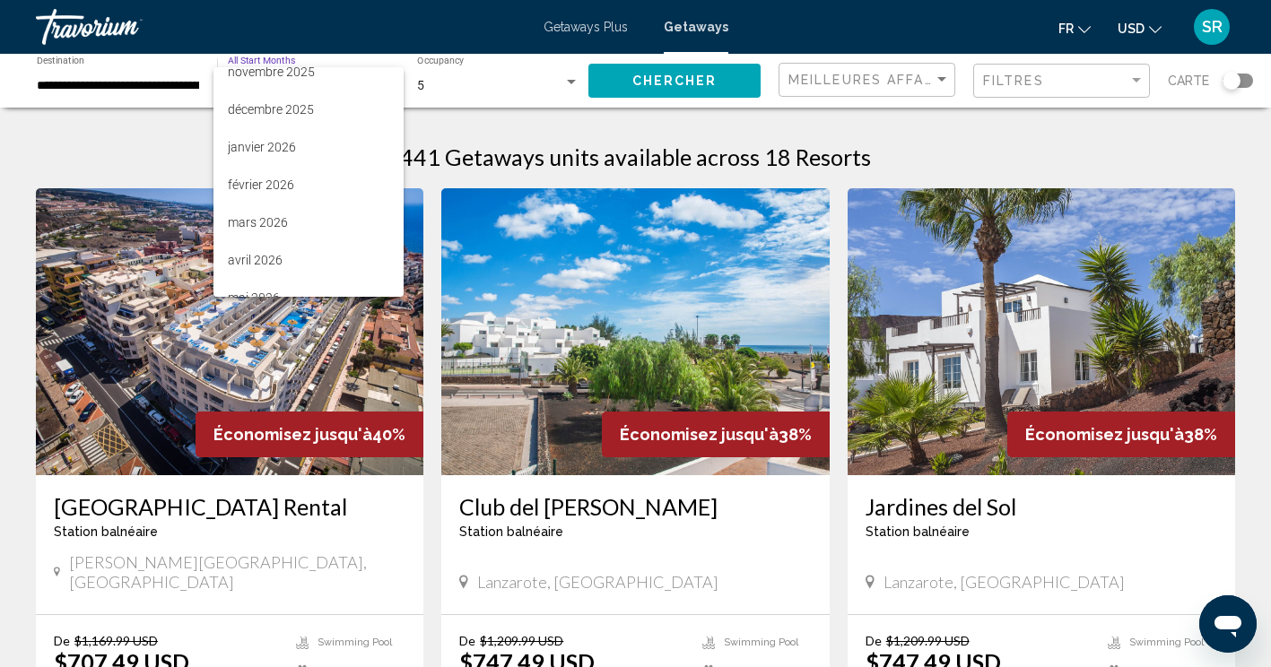
scroll to position [127, 0]
click at [237, 263] on span "avril 2026" at bounding box center [308, 260] width 161 height 38
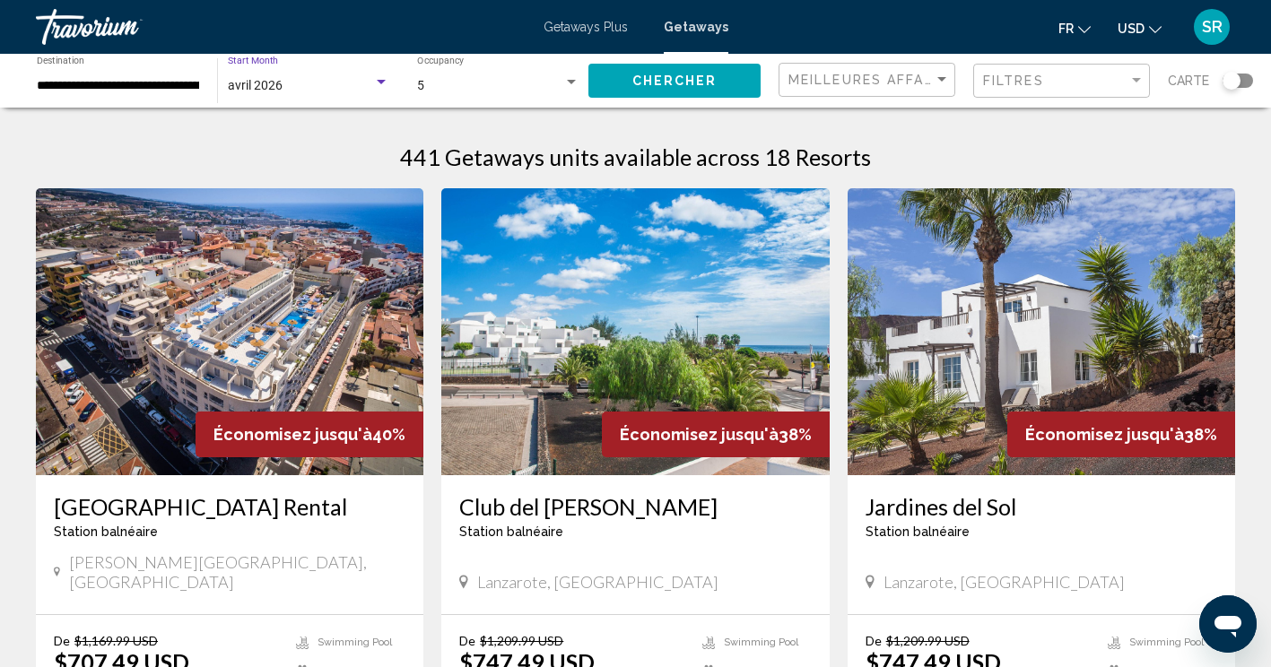
click at [697, 82] on span "Chercher" at bounding box center [674, 81] width 85 height 14
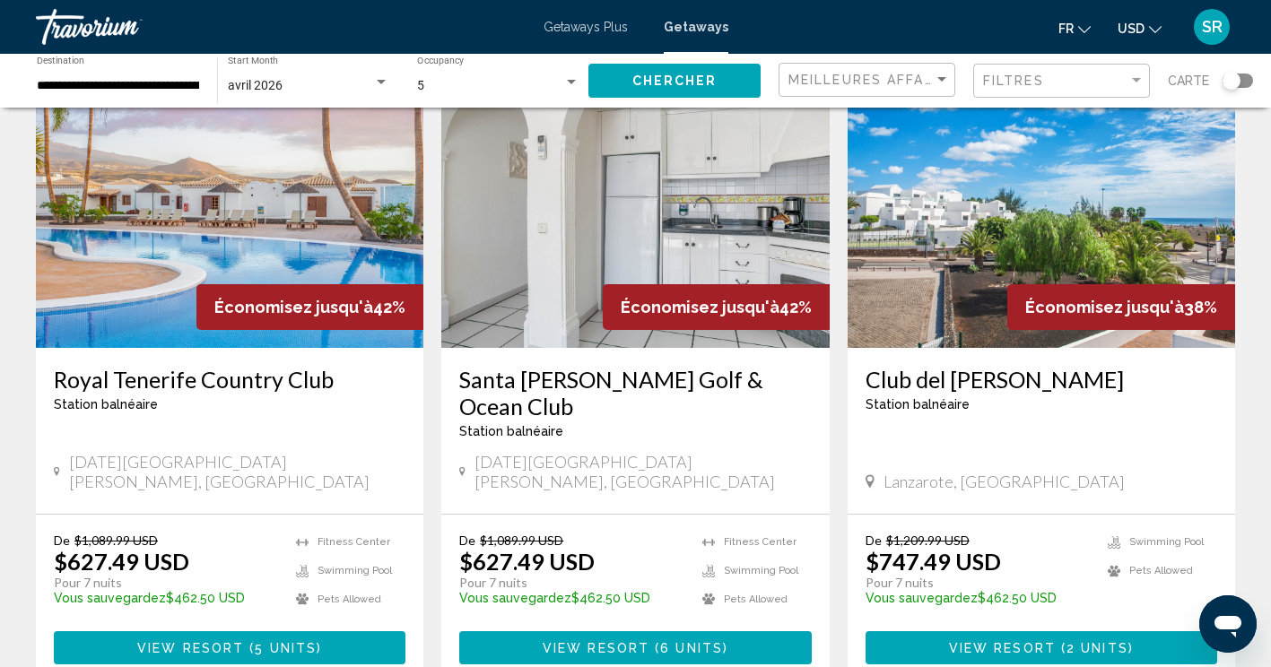
scroll to position [2043, 0]
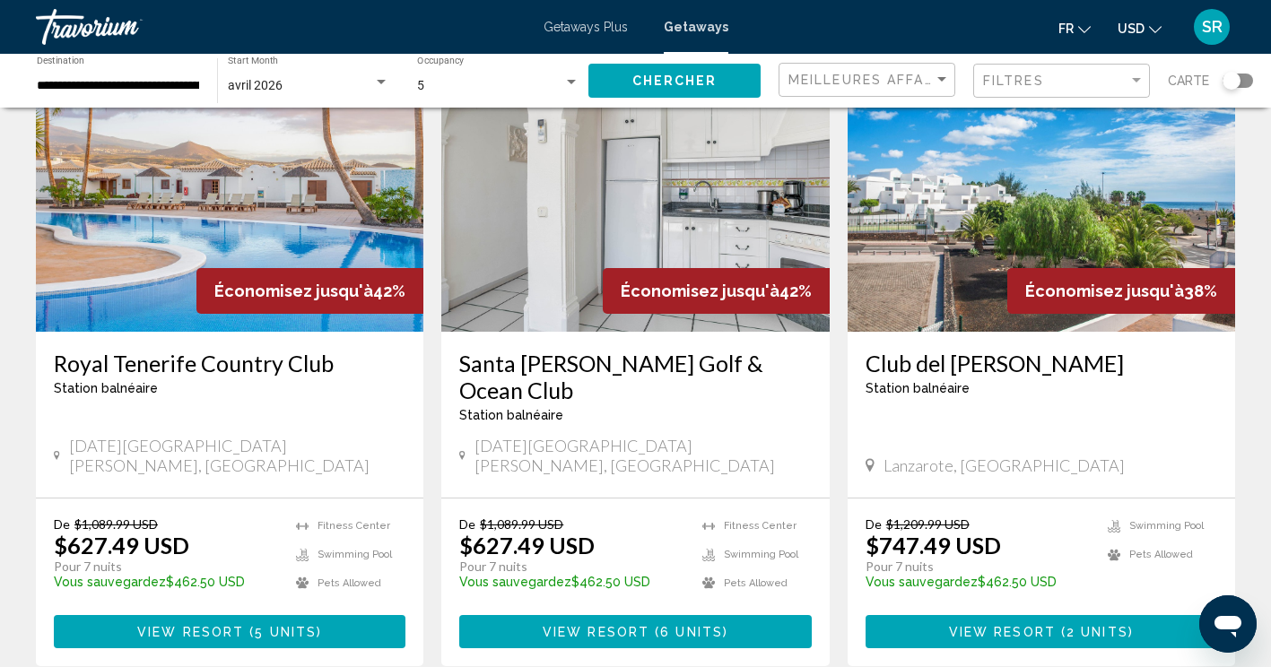
click at [912, 350] on h3 "Club del [PERSON_NAME]" at bounding box center [1040, 363] width 351 height 27
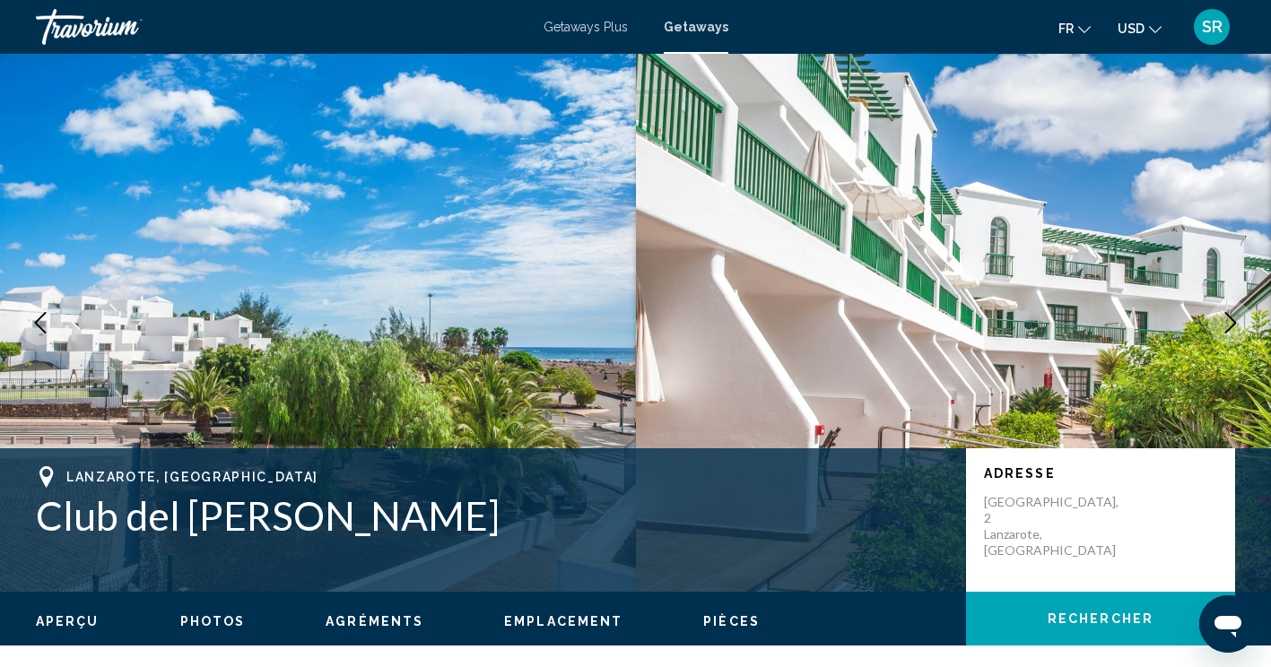
click at [76, 532] on h1 "Club del [PERSON_NAME]" at bounding box center [492, 515] width 912 height 47
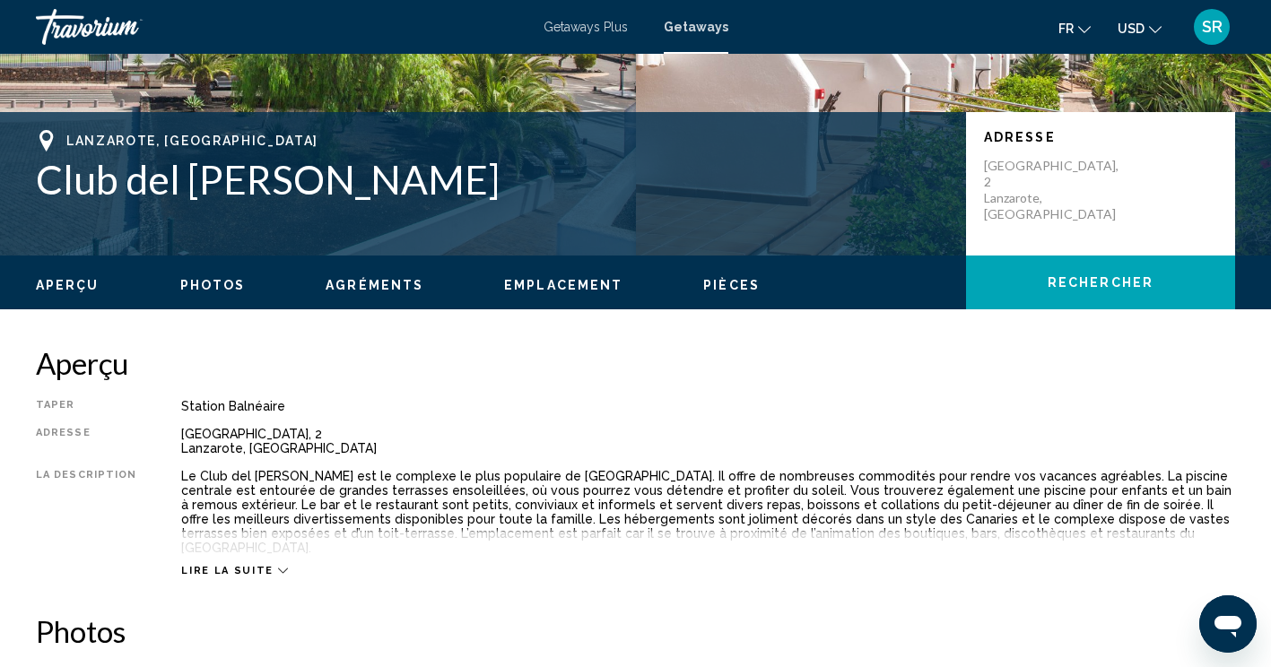
scroll to position [333, 0]
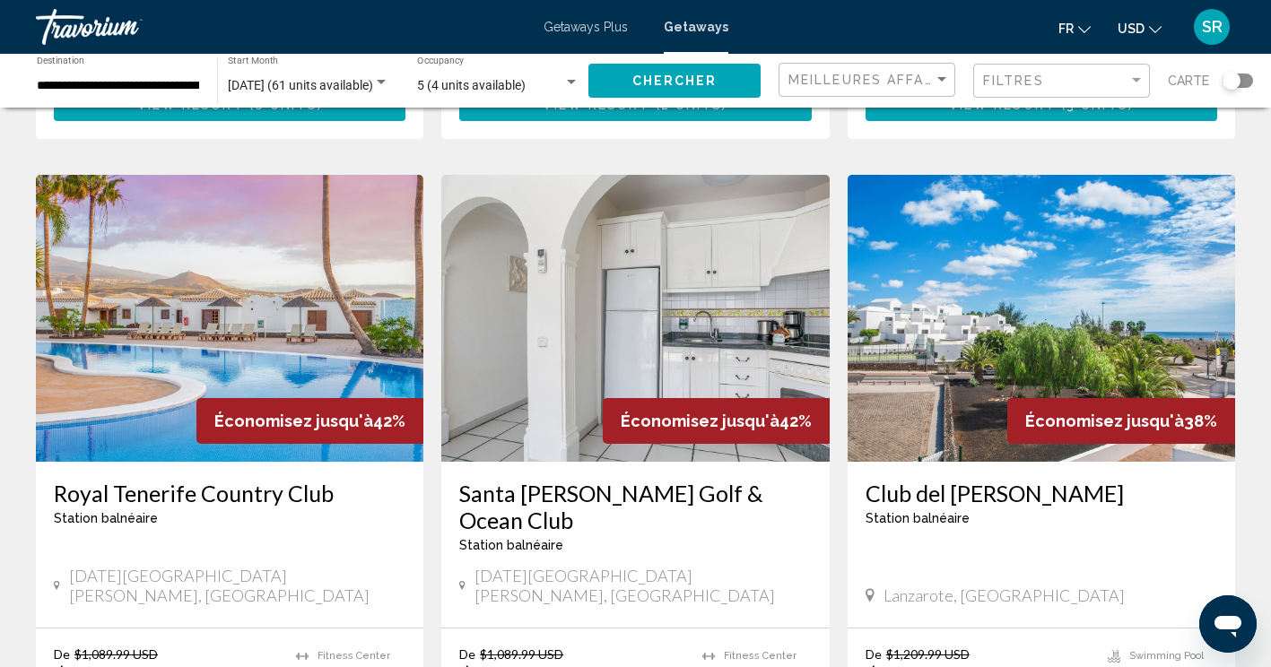
scroll to position [1913, 0]
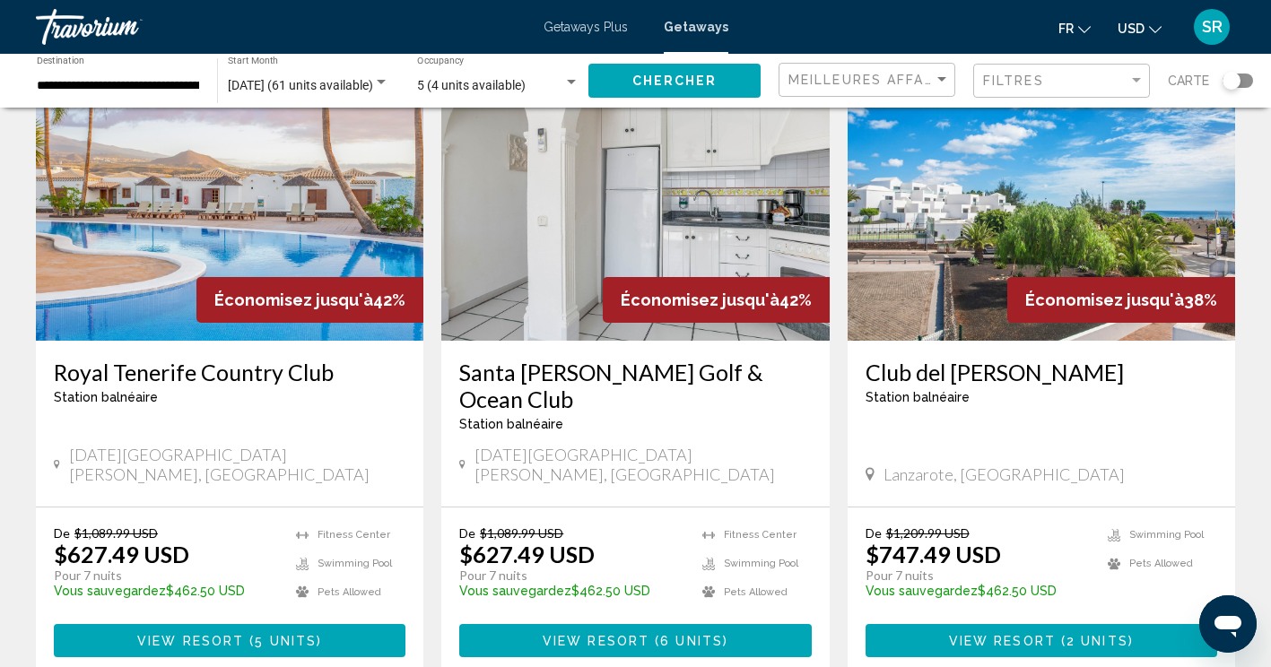
scroll to position [2042, 0]
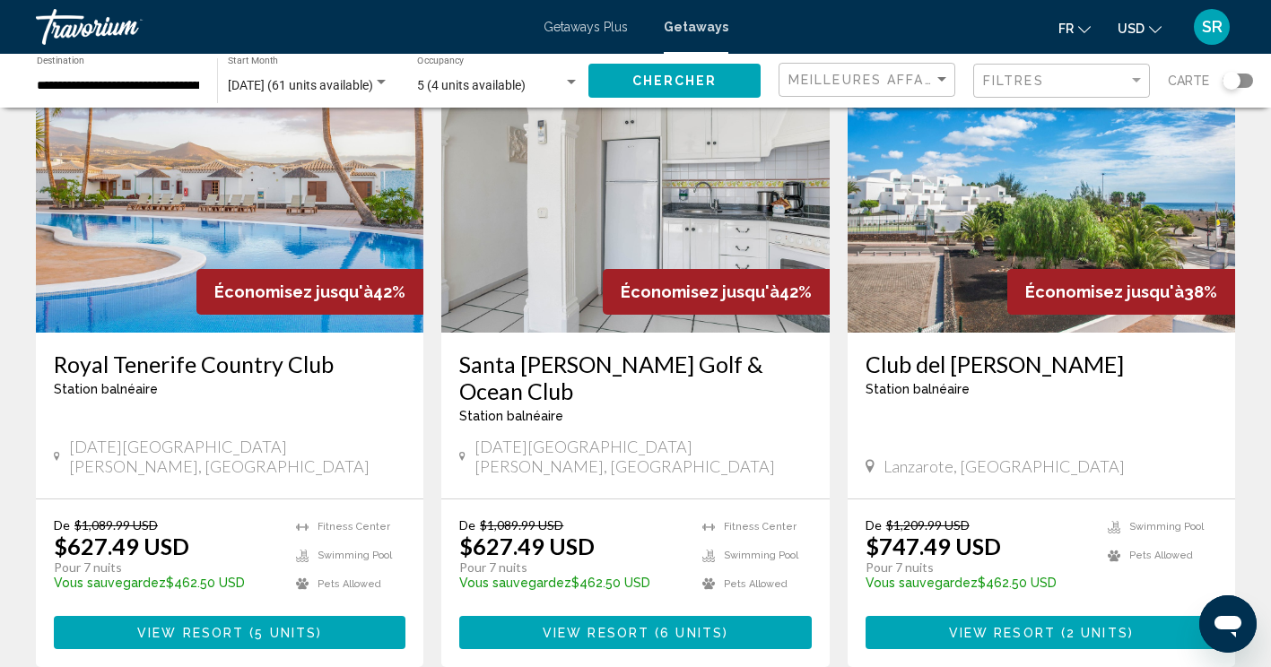
click at [902, 351] on h3 "Club del [PERSON_NAME]" at bounding box center [1040, 364] width 351 height 27
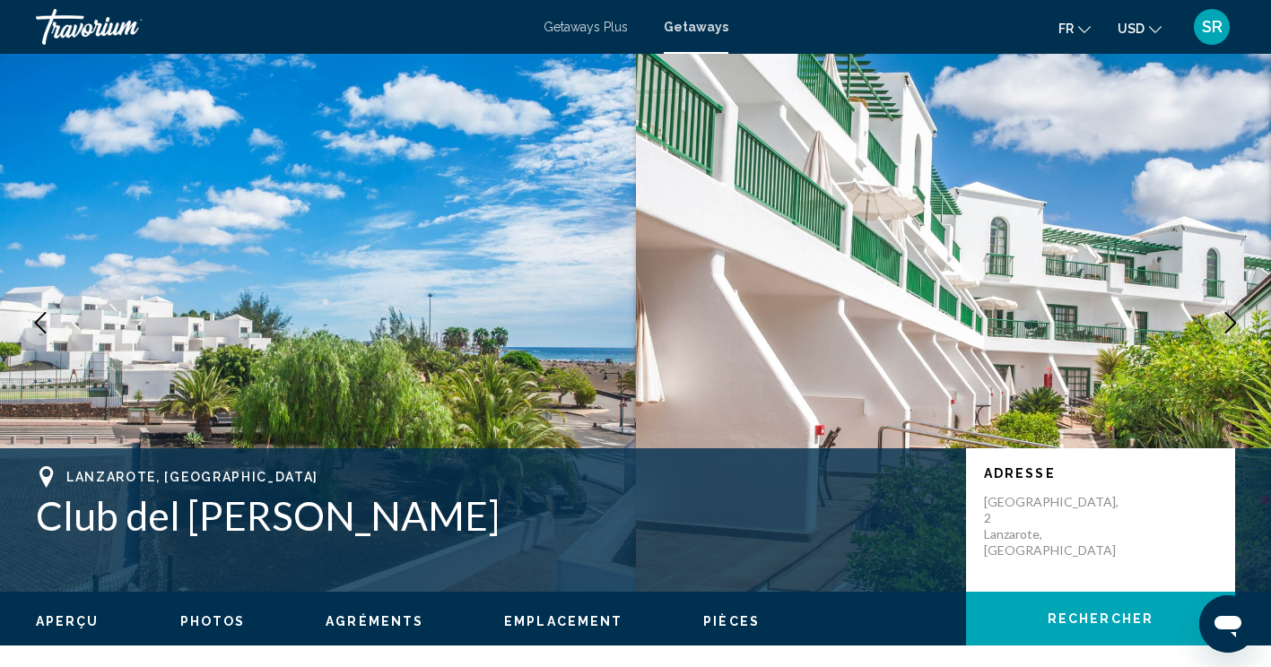
click at [35, 532] on div "Lanzarote, [GEOGRAPHIC_DATA] del [PERSON_NAME] Adresse [GEOGRAPHIC_DATA], 2 Lan…" at bounding box center [635, 520] width 1271 height 108
click at [698, 29] on span "Getaways" at bounding box center [696, 27] width 65 height 14
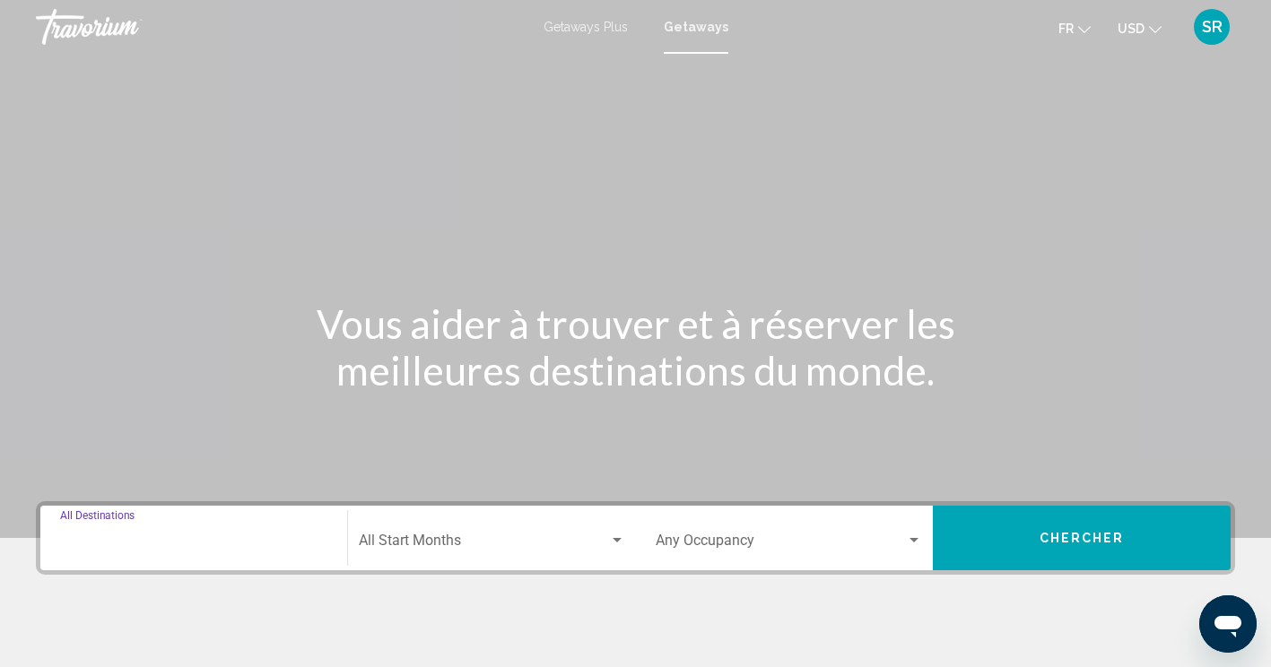
click at [178, 539] on input "Destination All Destinations" at bounding box center [193, 544] width 267 height 16
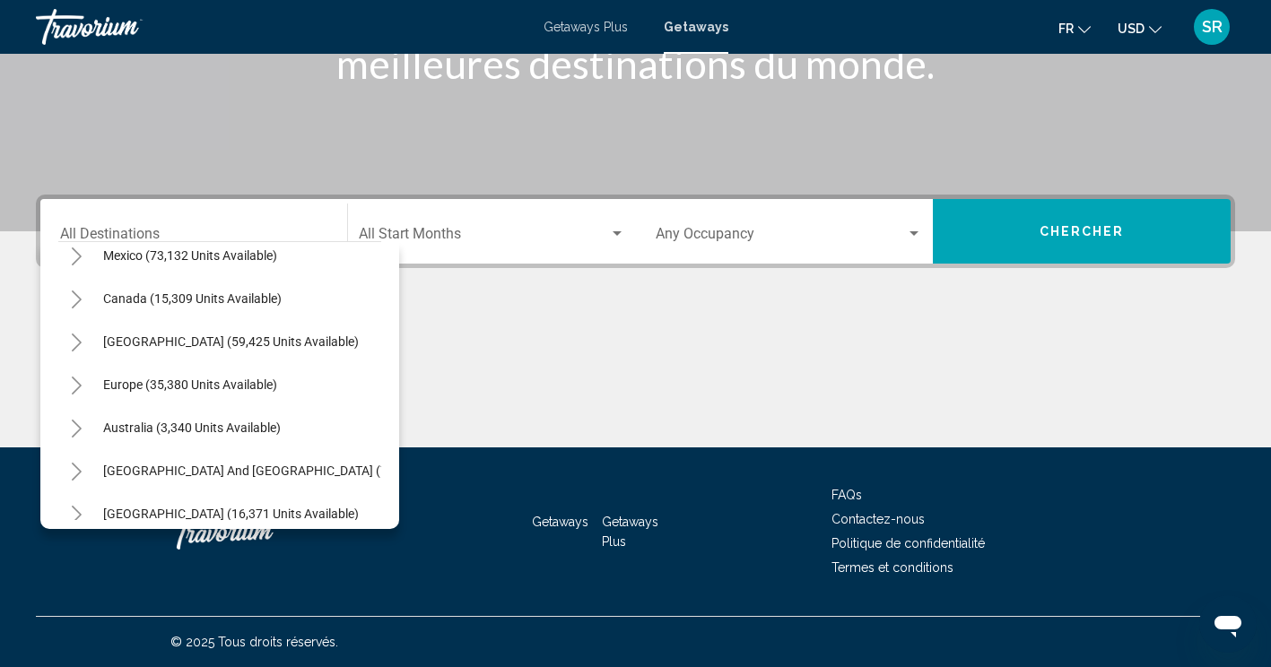
scroll to position [108, 0]
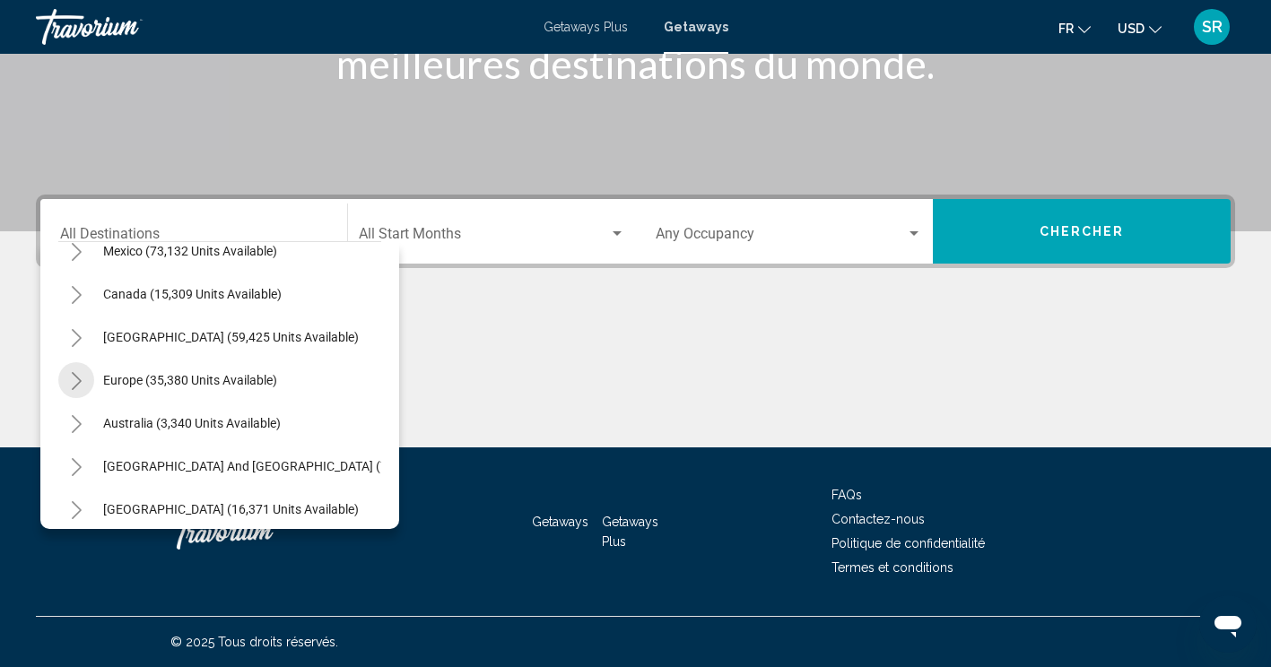
click at [68, 372] on button "Toggle Europe (35,380 units available)" at bounding box center [76, 380] width 36 height 36
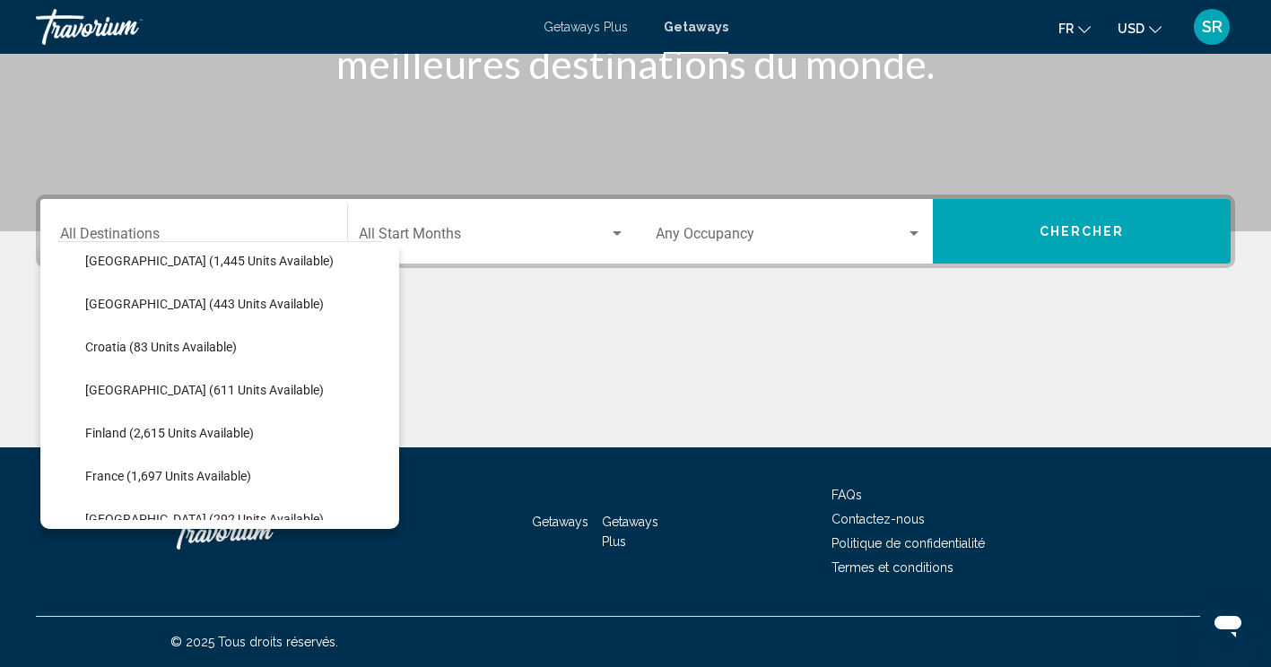
scroll to position [323, 0]
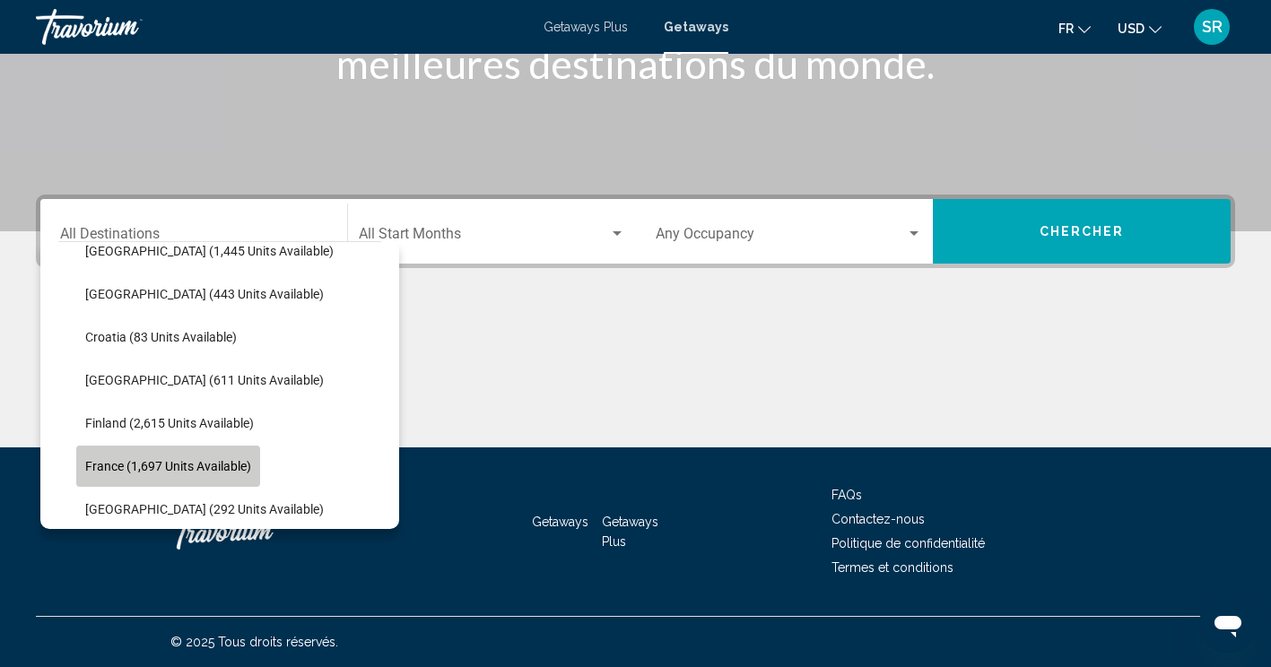
click at [172, 456] on button "France (1,697 units available)" at bounding box center [168, 466] width 184 height 41
type input "**********"
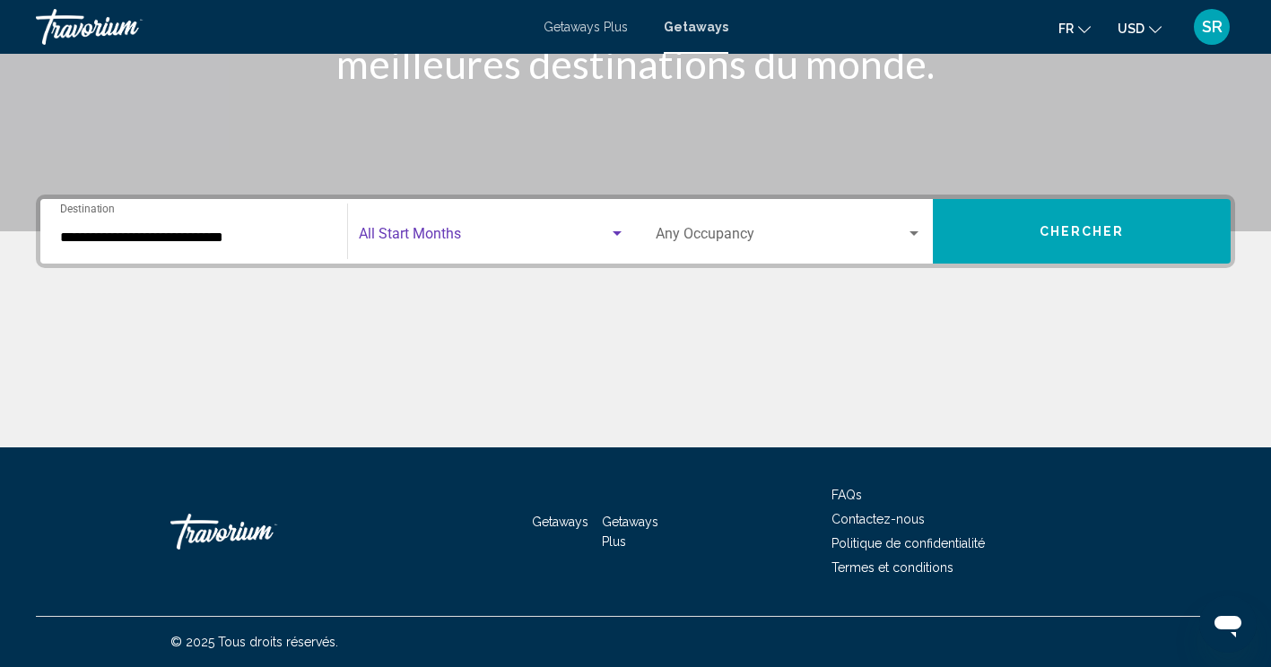
click at [553, 239] on span "Search widget" at bounding box center [484, 238] width 250 height 16
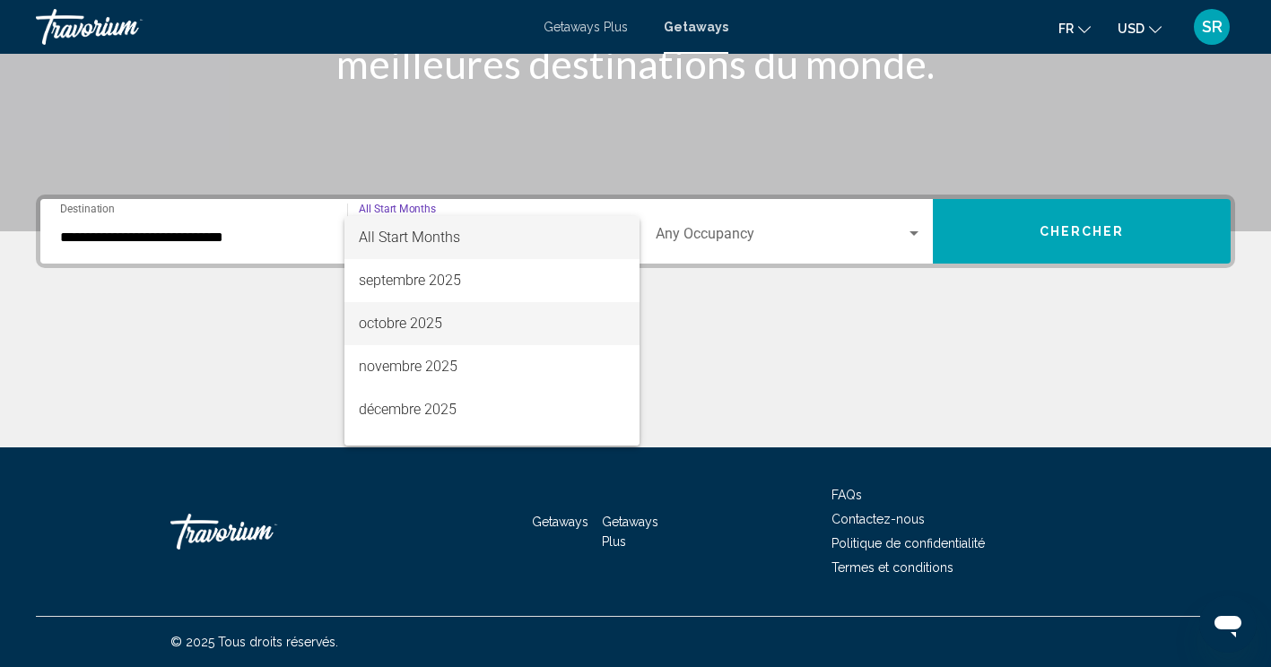
click at [405, 323] on span "octobre 2025" at bounding box center [492, 323] width 266 height 43
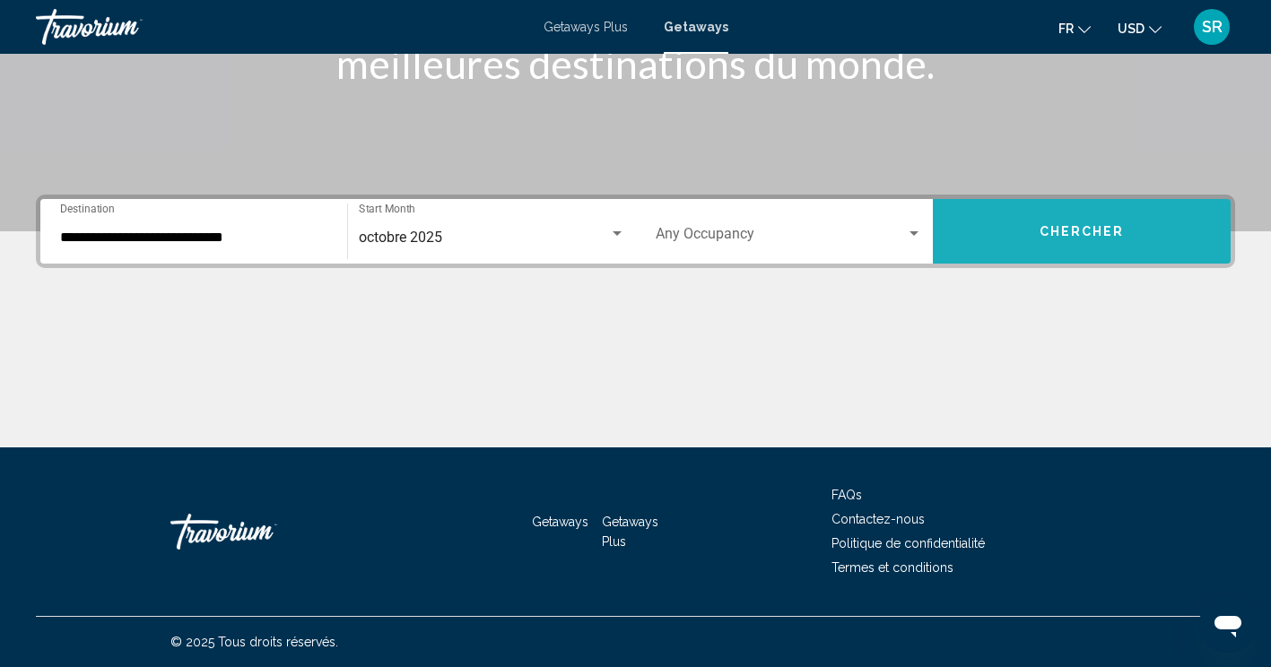
click at [1063, 234] on span "Chercher" at bounding box center [1081, 232] width 85 height 14
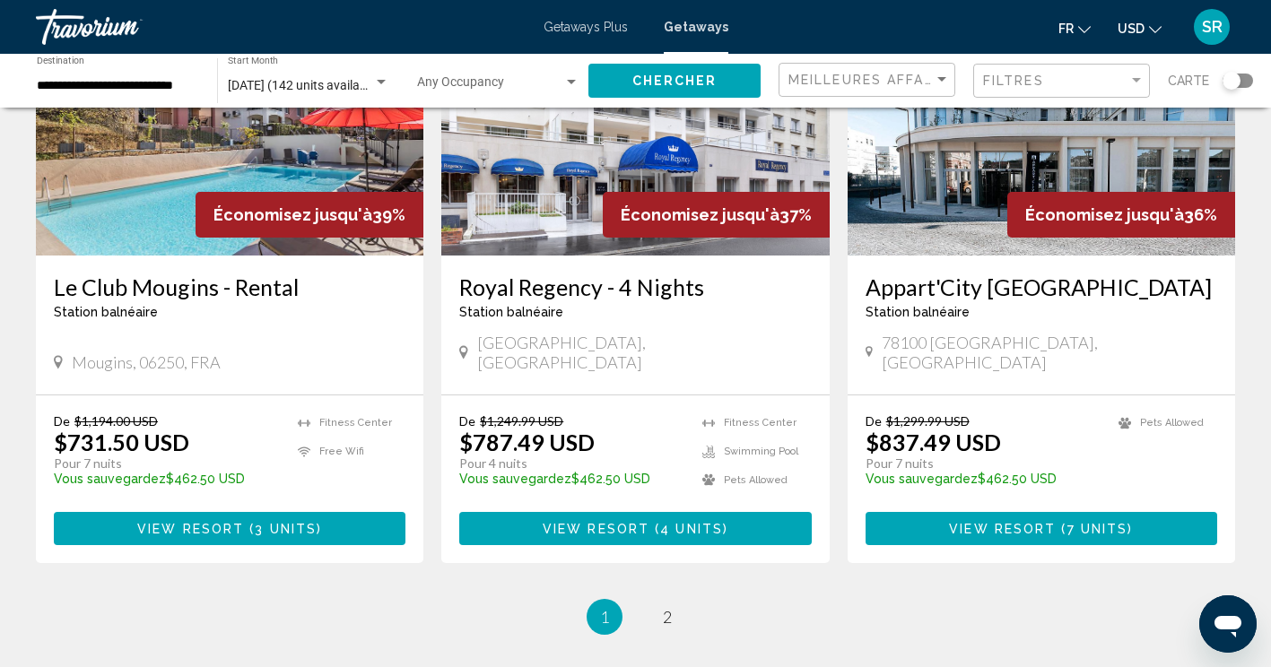
scroll to position [2141, 0]
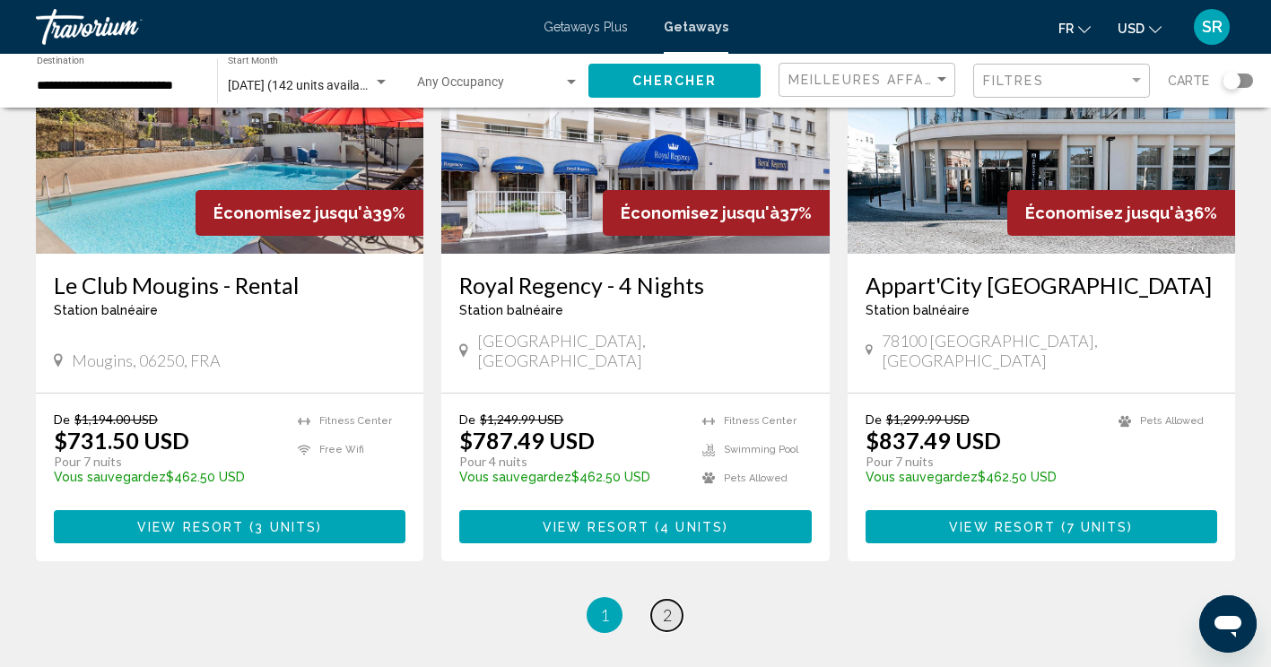
click at [666, 605] on span "2" at bounding box center [667, 615] width 9 height 20
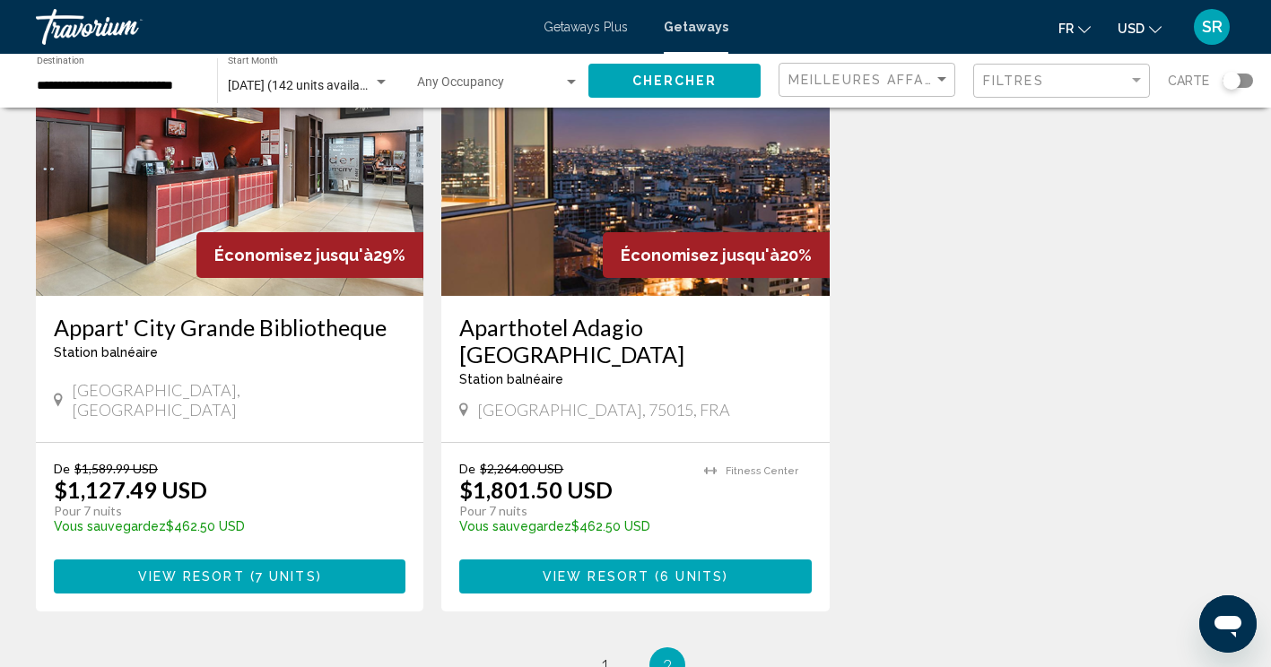
scroll to position [817, 0]
click at [603, 655] on span "1" at bounding box center [604, 665] width 9 height 20
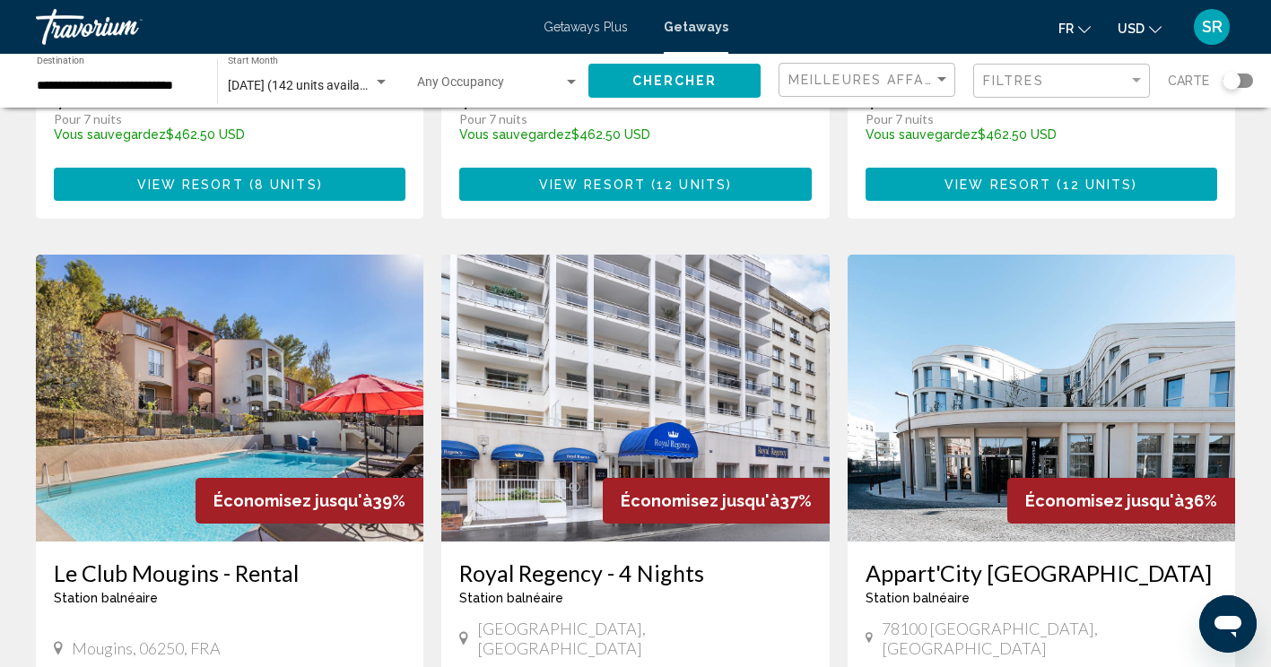
scroll to position [1852, 0]
